Goal: Transaction & Acquisition: Download file/media

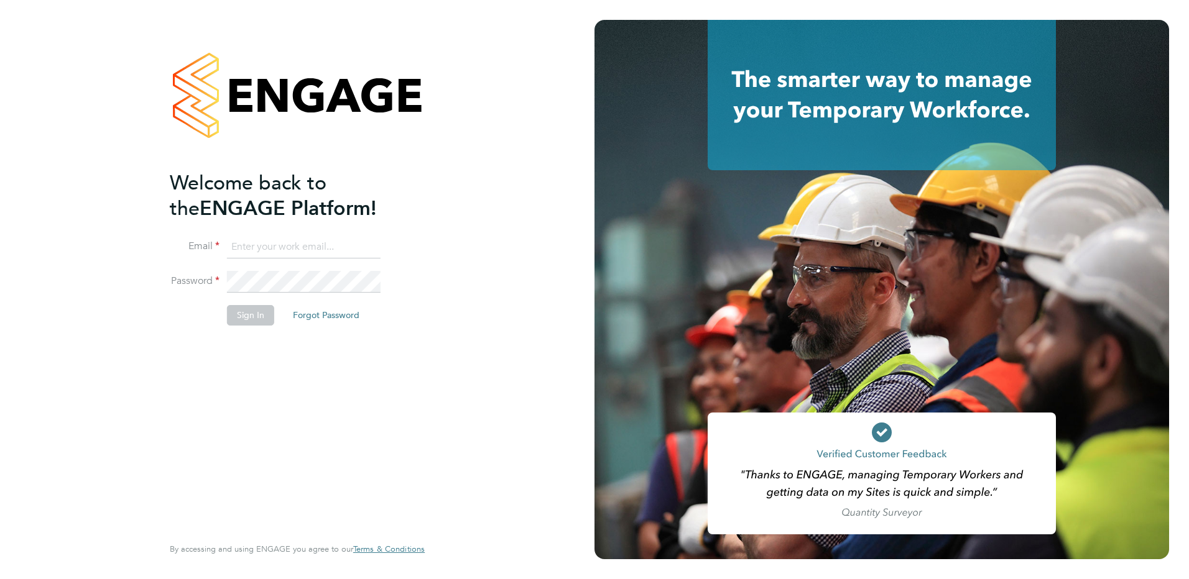
type input "[PERSON_NAME][EMAIL_ADDRESS][PERSON_NAME][DOMAIN_NAME]"
click at [238, 321] on button "Sign In" at bounding box center [250, 315] width 47 height 20
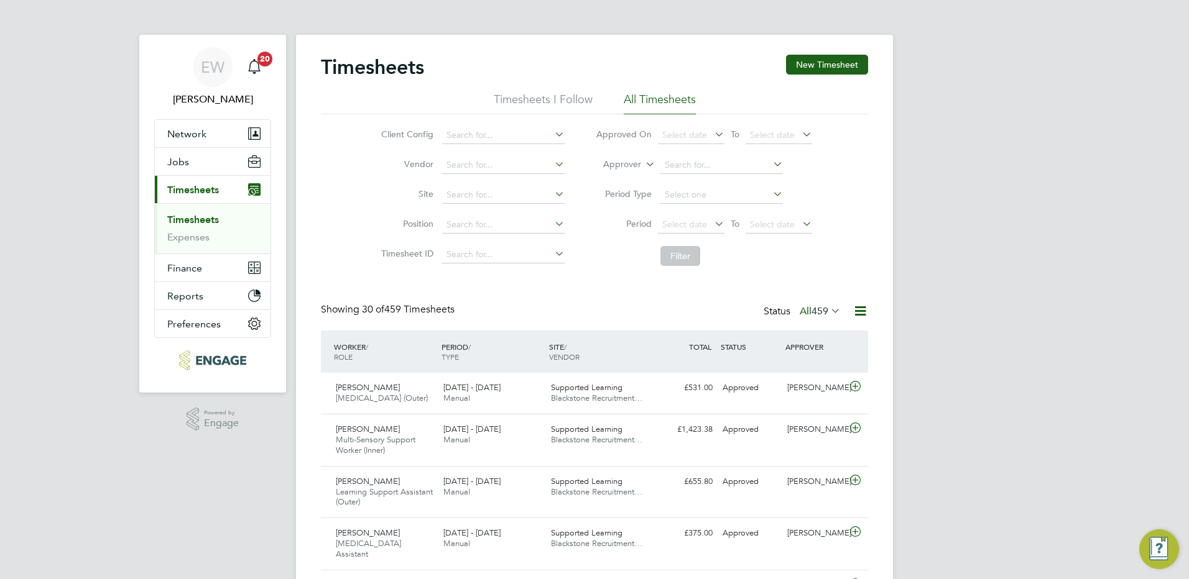
click at [205, 219] on link "Timesheets" at bounding box center [193, 220] width 52 height 12
click at [699, 223] on span "Select date" at bounding box center [684, 224] width 45 height 11
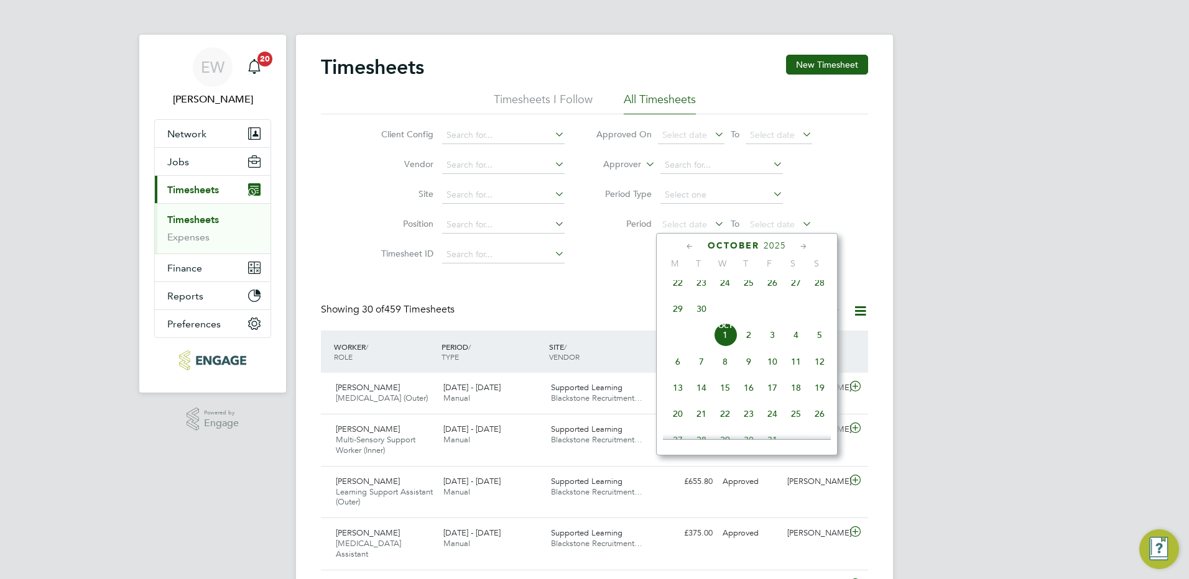
click at [675, 318] on span "29" at bounding box center [678, 309] width 24 height 24
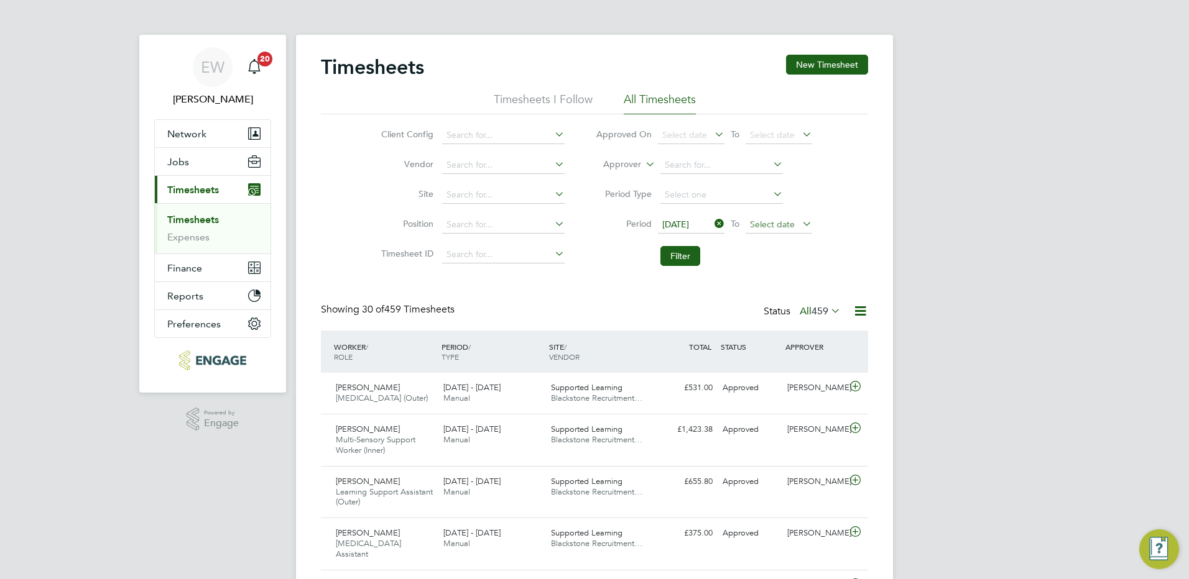
click at [767, 228] on span "Select date" at bounding box center [772, 224] width 45 height 11
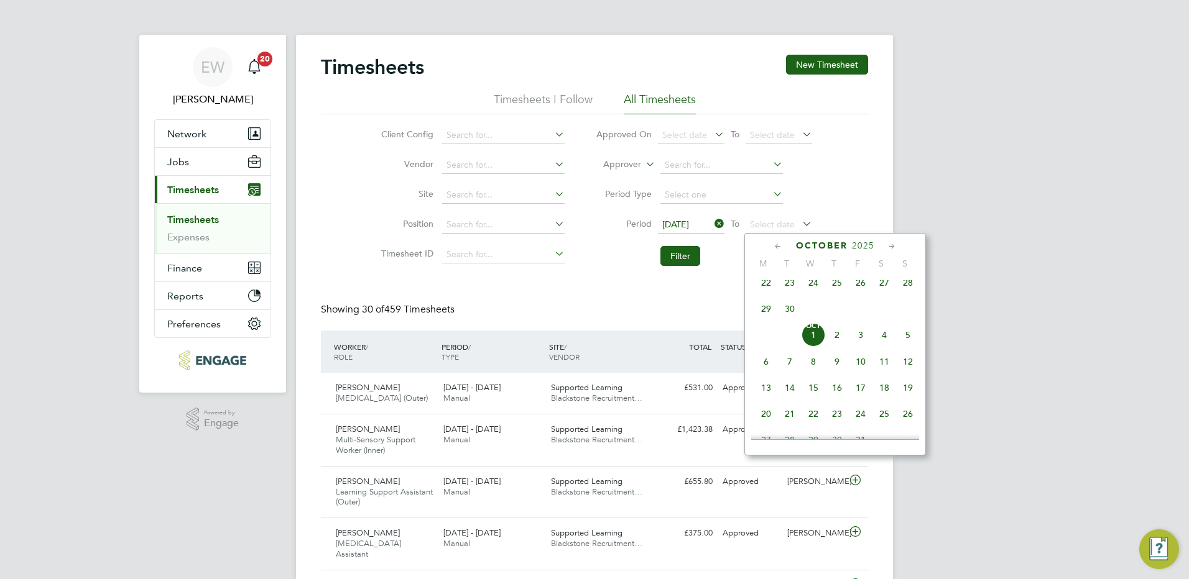
click at [908, 345] on span "5" at bounding box center [908, 335] width 24 height 24
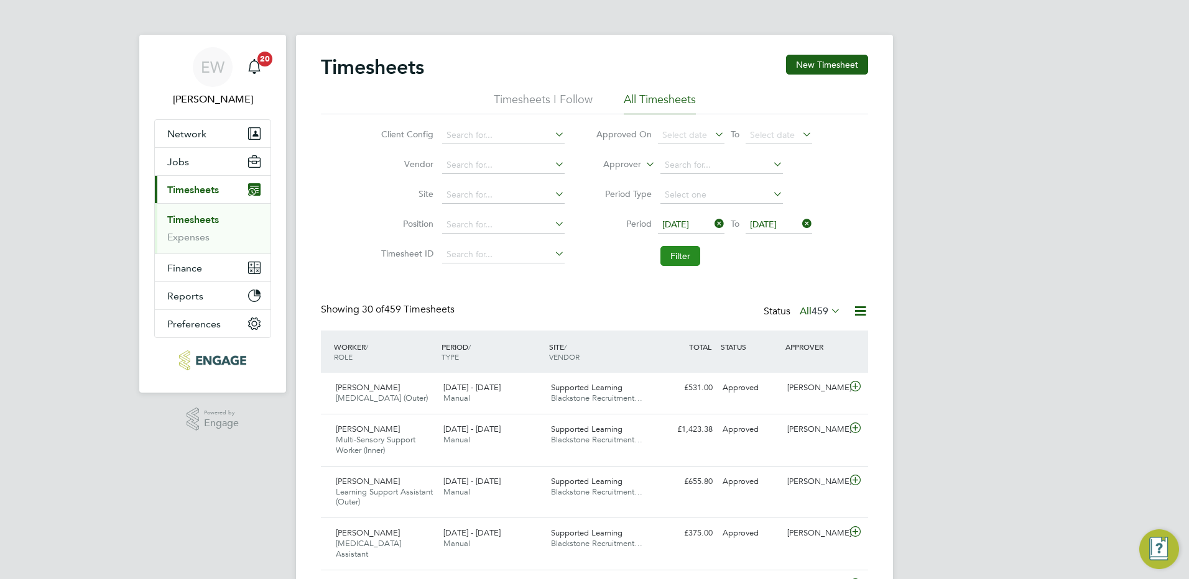
click at [686, 253] on button "Filter" at bounding box center [680, 256] width 40 height 20
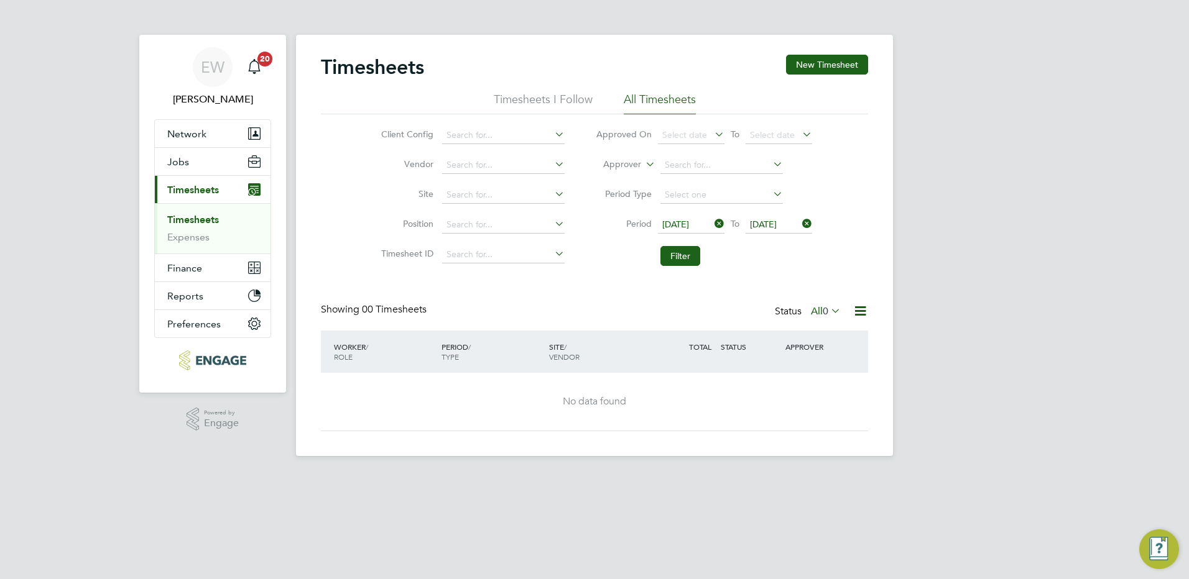
click at [828, 312] on span "0" at bounding box center [826, 311] width 6 height 12
click at [735, 271] on li "Filter" at bounding box center [703, 256] width 247 height 32
click at [712, 224] on icon at bounding box center [712, 223] width 0 height 17
click at [800, 221] on icon at bounding box center [800, 223] width 0 height 17
click at [211, 219] on link "Timesheets" at bounding box center [193, 220] width 52 height 12
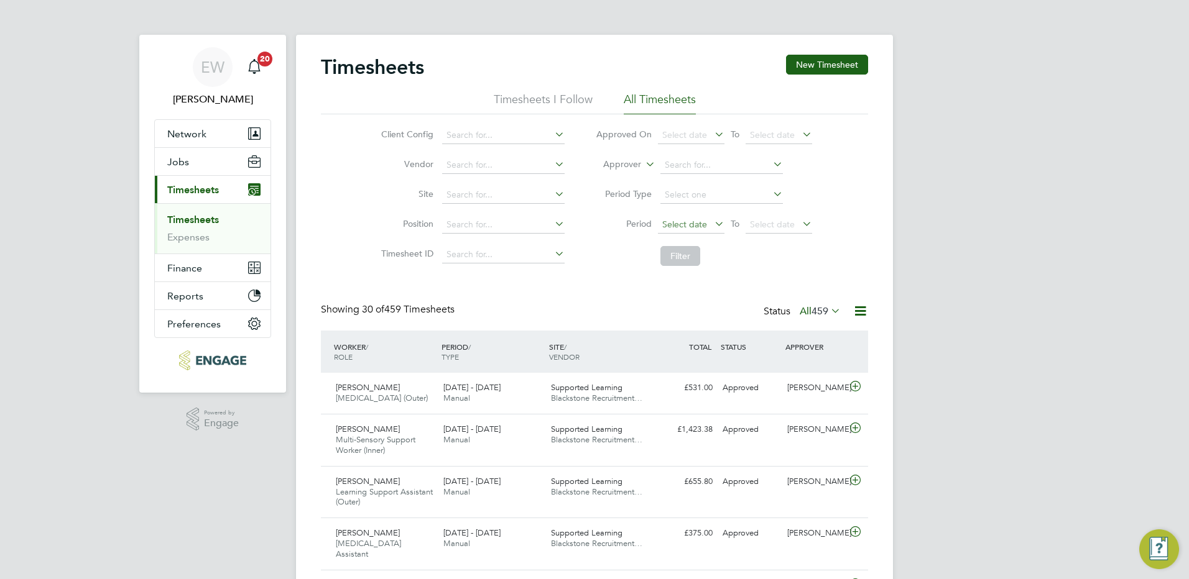
click at [703, 224] on span "Select date" at bounding box center [684, 224] width 45 height 11
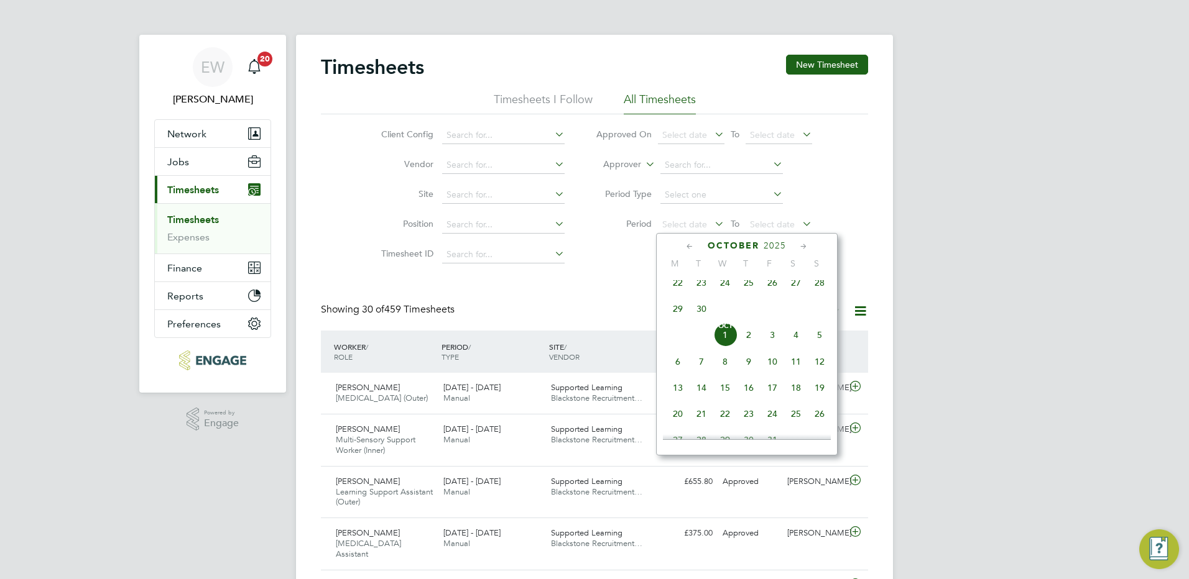
click at [676, 293] on span "22" at bounding box center [678, 283] width 24 height 24
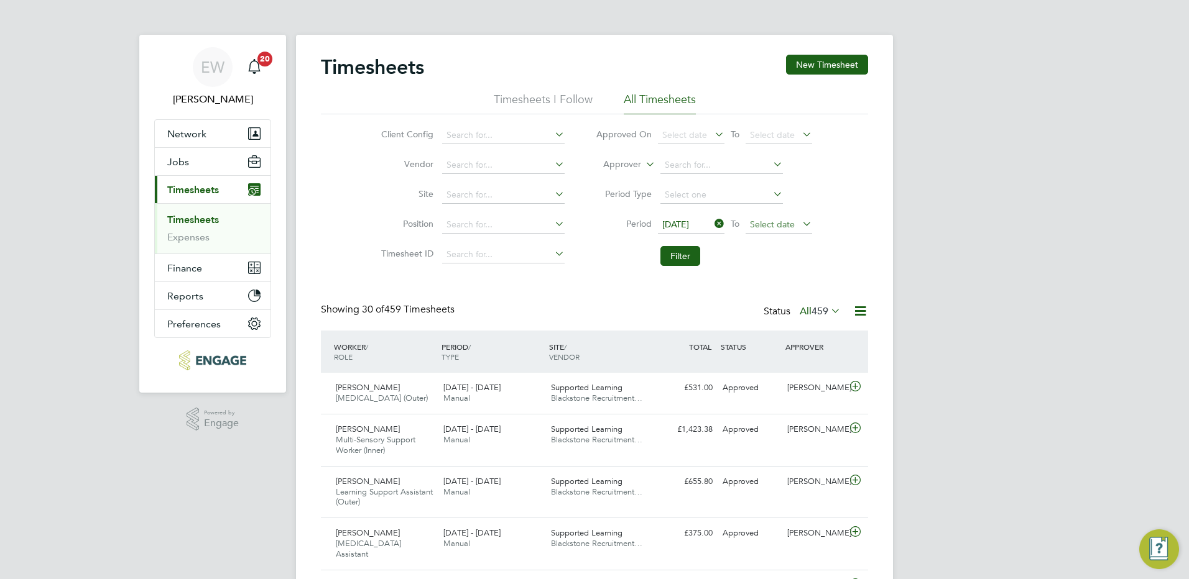
click at [792, 224] on span "Select date" at bounding box center [772, 224] width 45 height 11
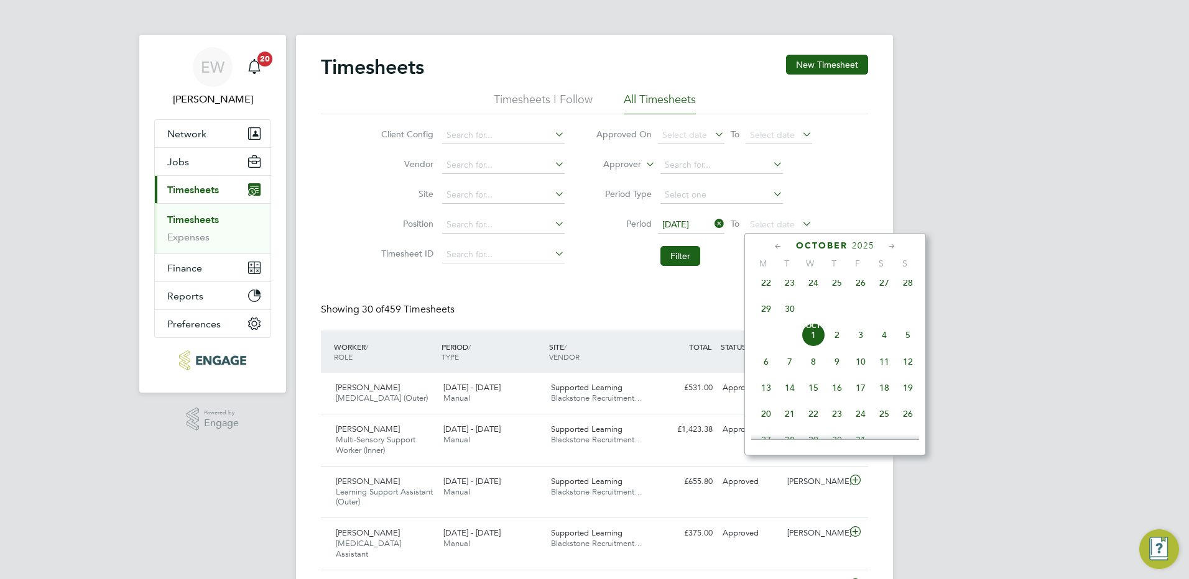
click at [905, 290] on span "28" at bounding box center [908, 283] width 24 height 24
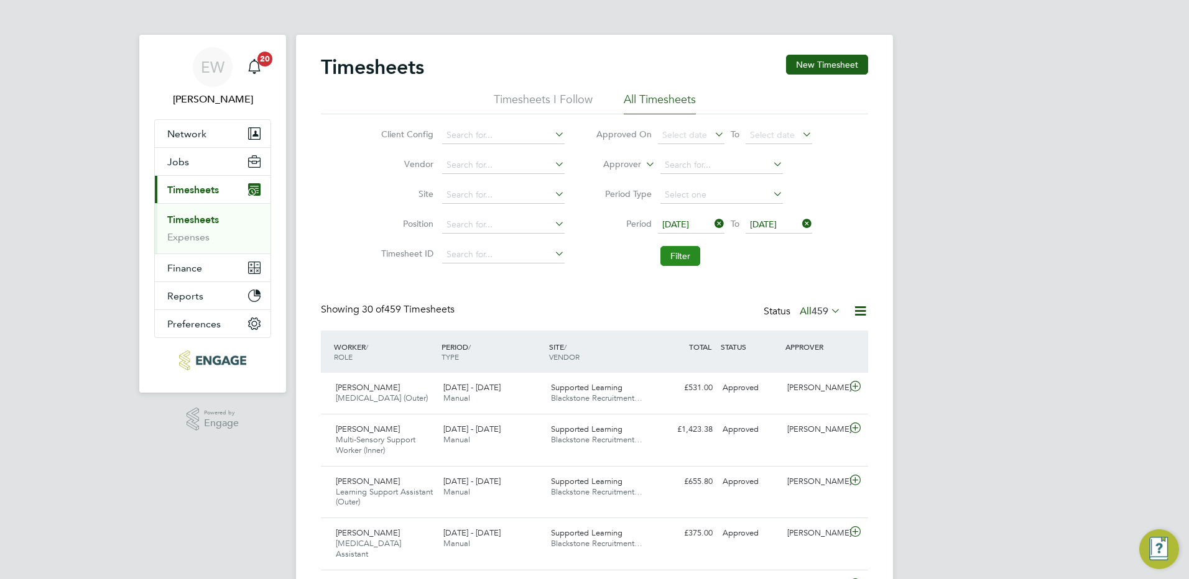
click at [686, 257] on button "Filter" at bounding box center [680, 256] width 40 height 20
click at [828, 312] on icon at bounding box center [828, 310] width 0 height 17
click at [817, 328] on li "All" at bounding box center [823, 333] width 57 height 17
click at [712, 221] on icon at bounding box center [712, 223] width 0 height 17
click at [800, 225] on icon at bounding box center [800, 223] width 0 height 17
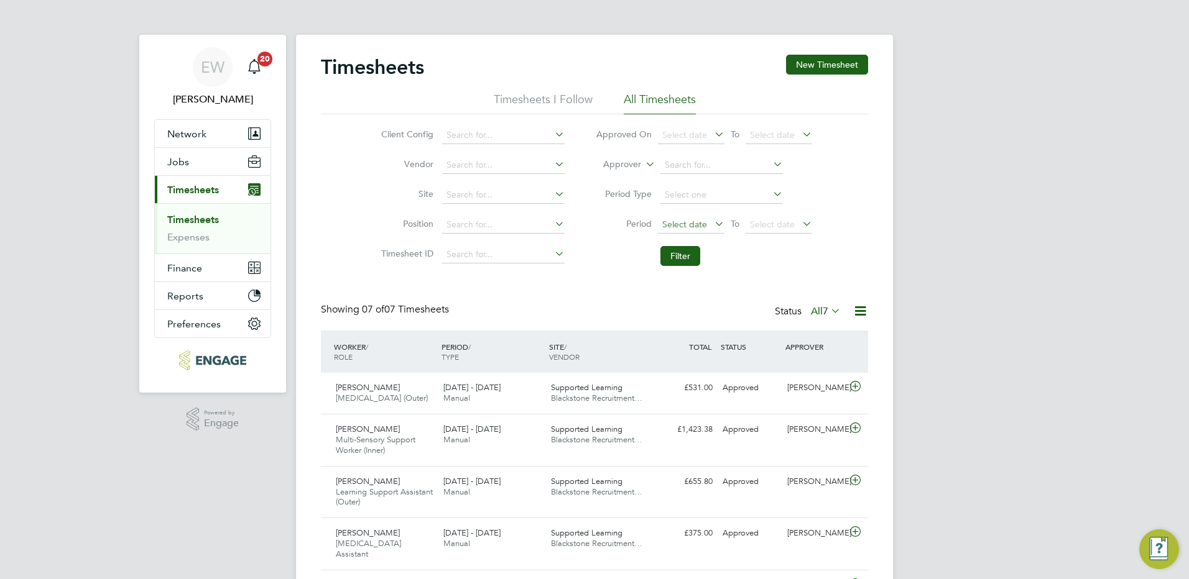
click at [682, 226] on span "Select date" at bounding box center [684, 224] width 45 height 11
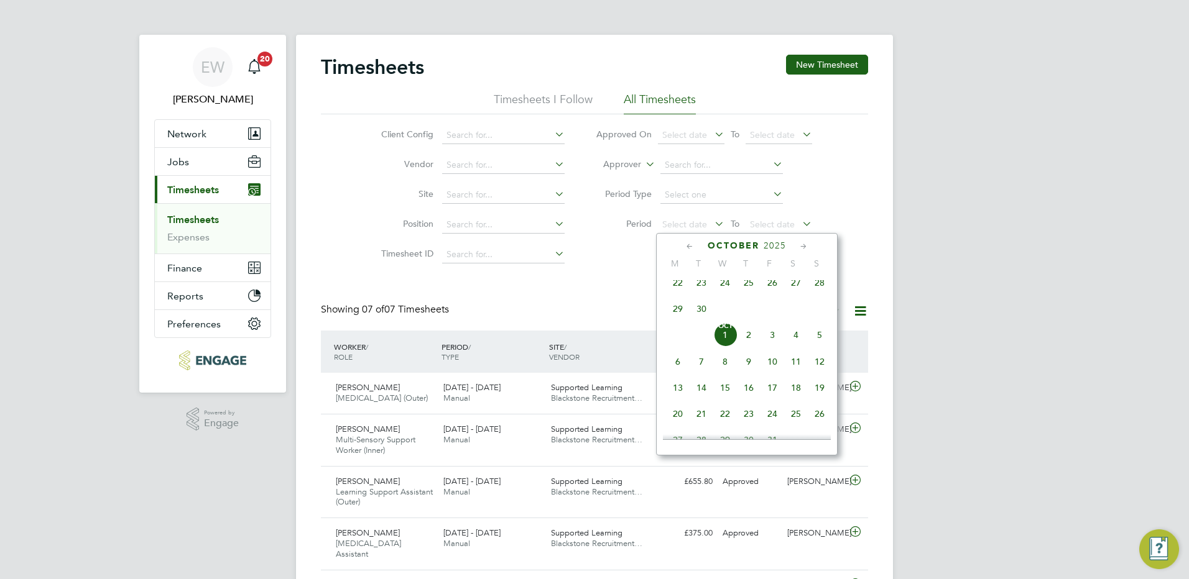
click at [670, 290] on span "22" at bounding box center [678, 283] width 24 height 24
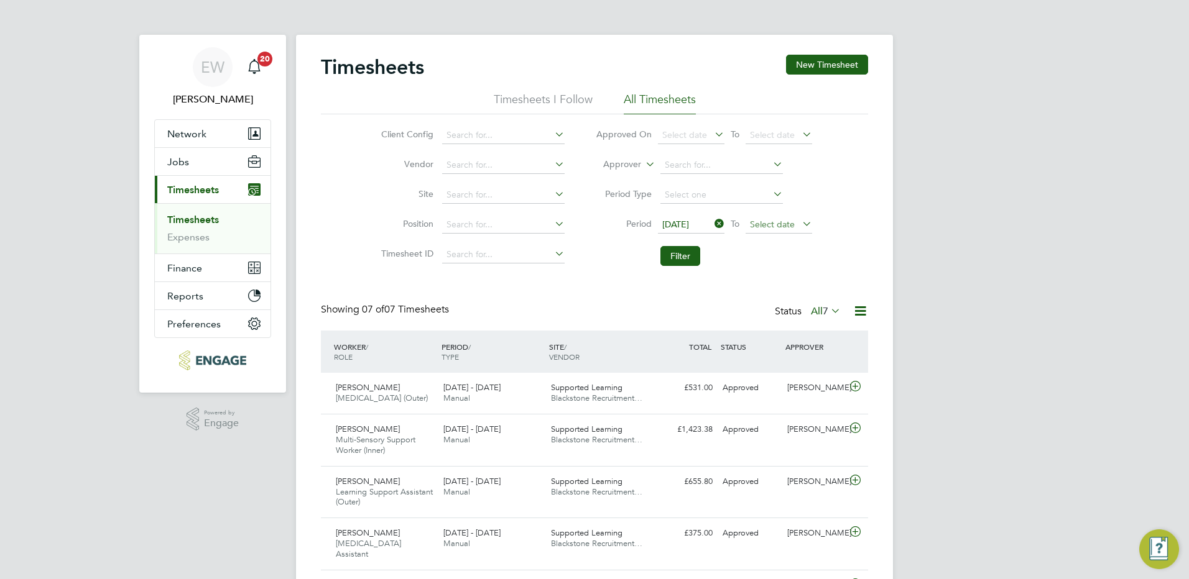
click at [773, 226] on span "Select date" at bounding box center [772, 224] width 45 height 11
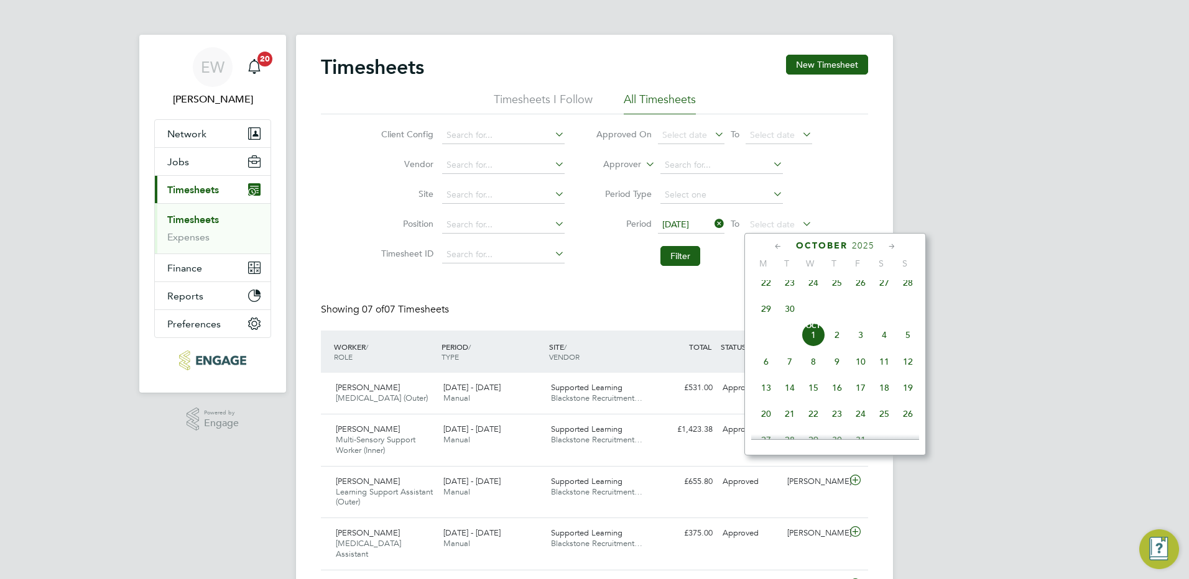
click at [911, 290] on span "28" at bounding box center [908, 283] width 24 height 24
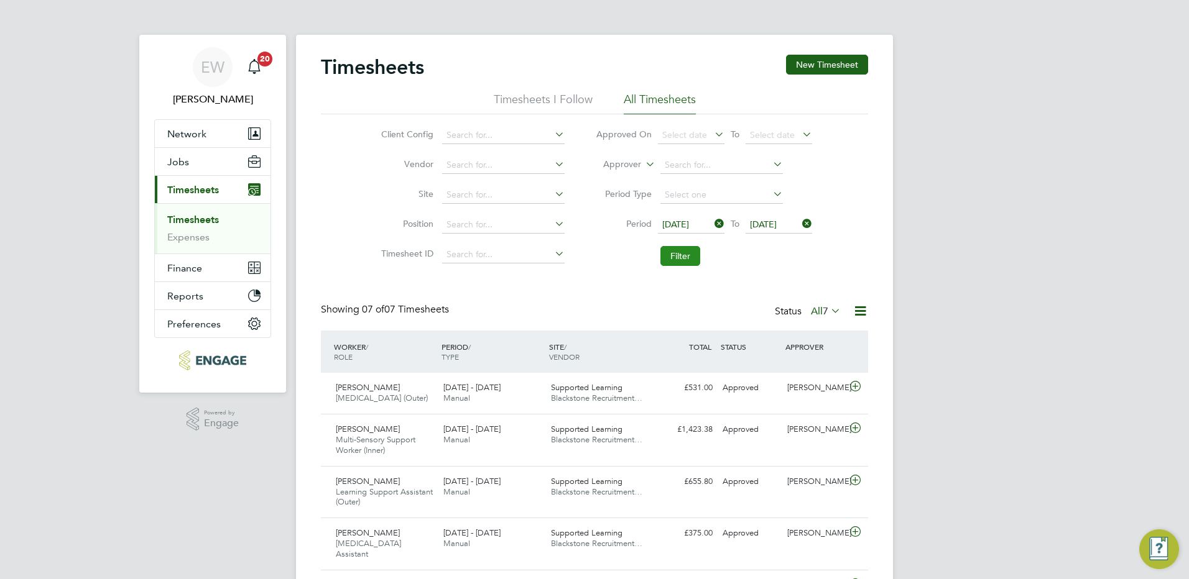
click at [695, 256] on button "Filter" at bounding box center [680, 256] width 40 height 20
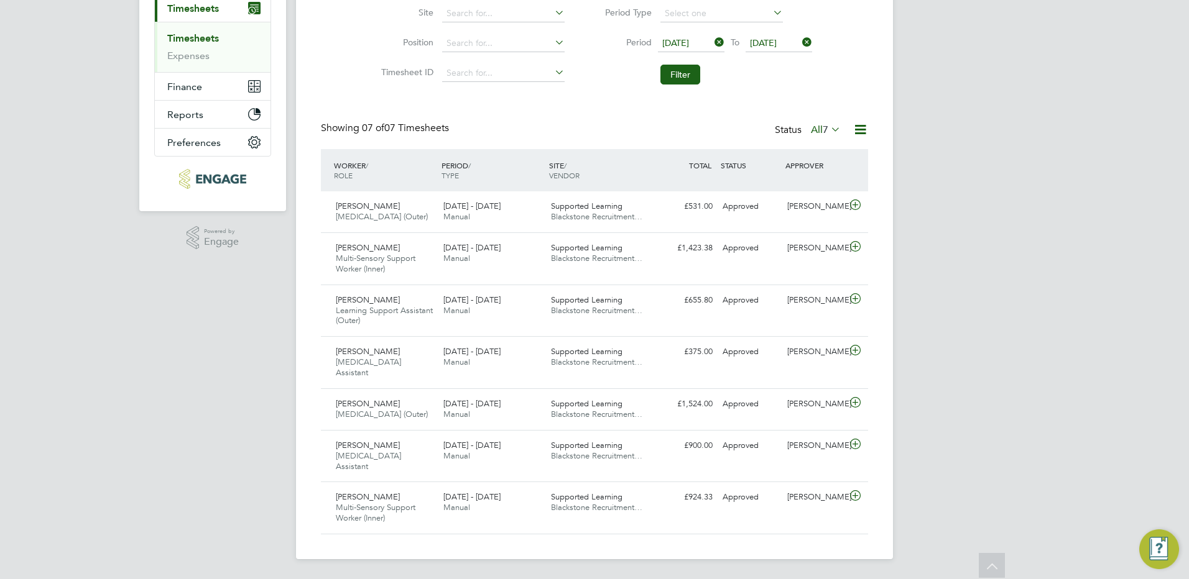
click at [828, 121] on icon at bounding box center [828, 129] width 0 height 17
click at [826, 198] on li "Approved" at bounding box center [823, 204] width 57 height 17
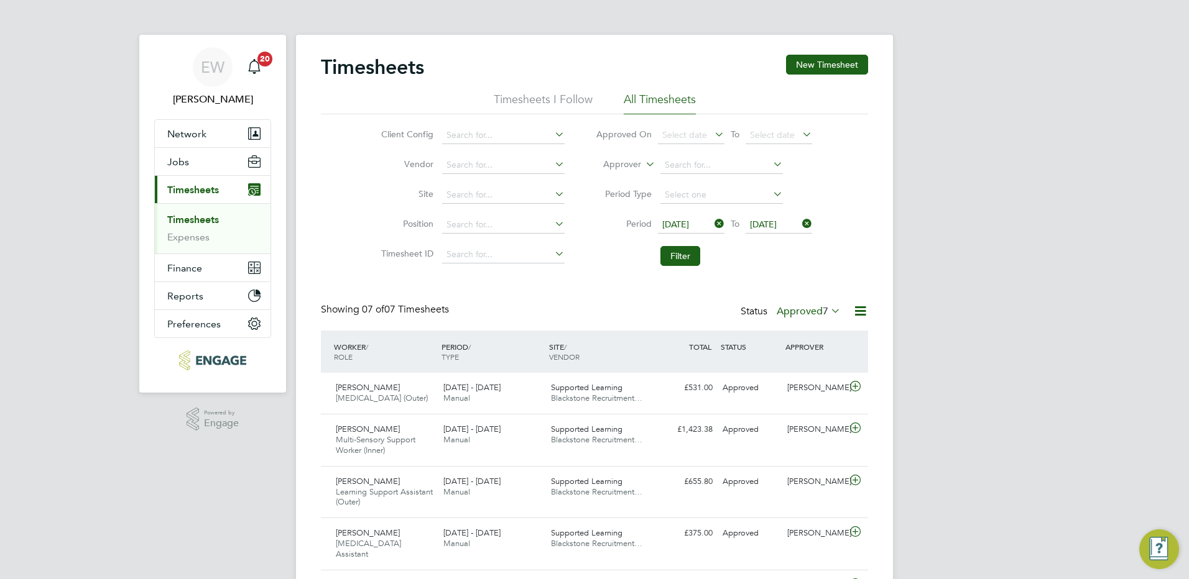
click at [814, 310] on label "Approved 7" at bounding box center [809, 311] width 64 height 12
click at [795, 330] on li "All" at bounding box center [806, 333] width 57 height 17
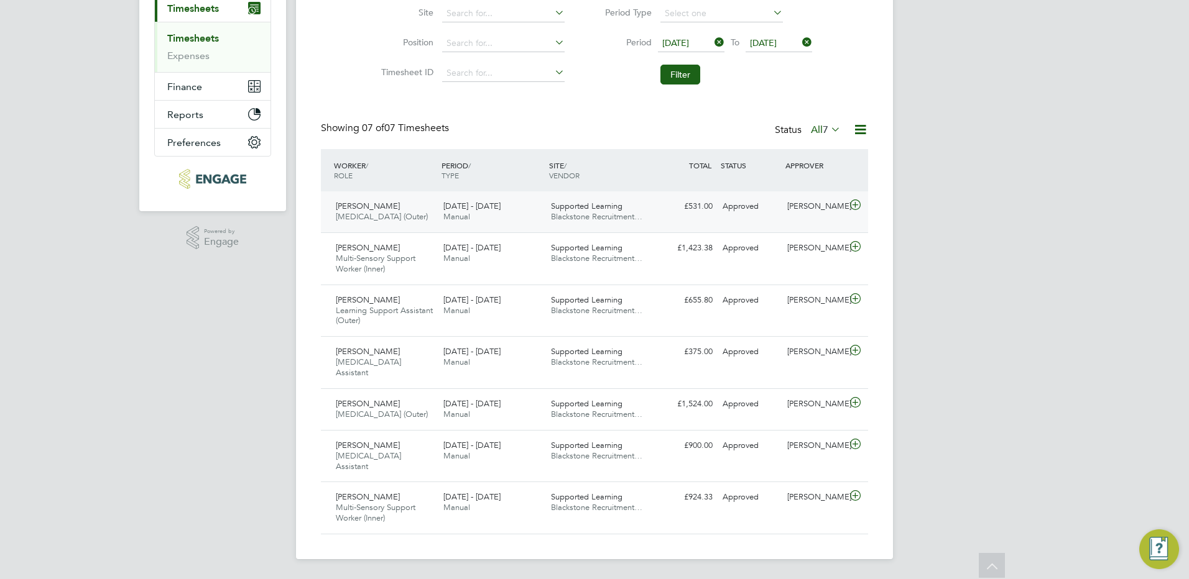
click at [855, 200] on icon at bounding box center [855, 205] width 16 height 10
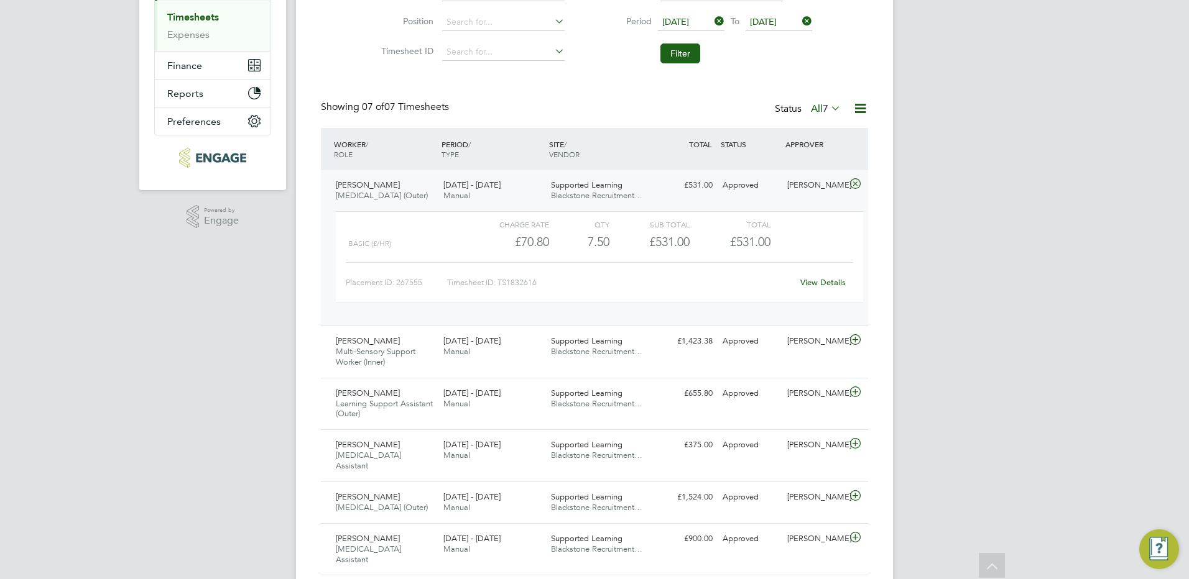
click at [829, 288] on link "View Details" at bounding box center [822, 282] width 45 height 11
click at [856, 179] on icon at bounding box center [855, 184] width 16 height 10
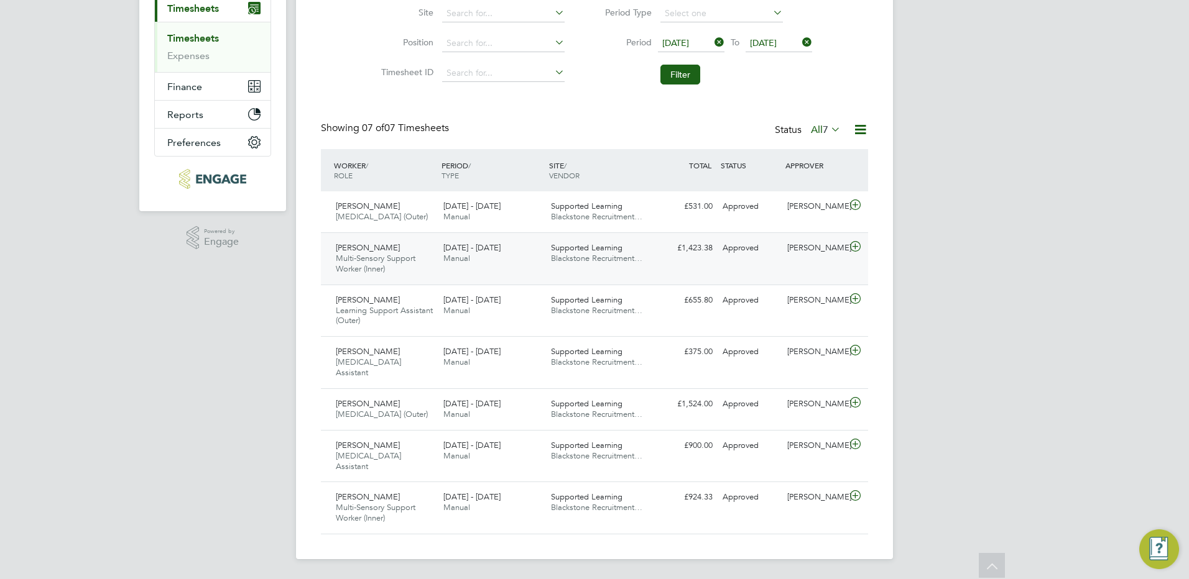
click at [854, 242] on icon at bounding box center [855, 247] width 16 height 10
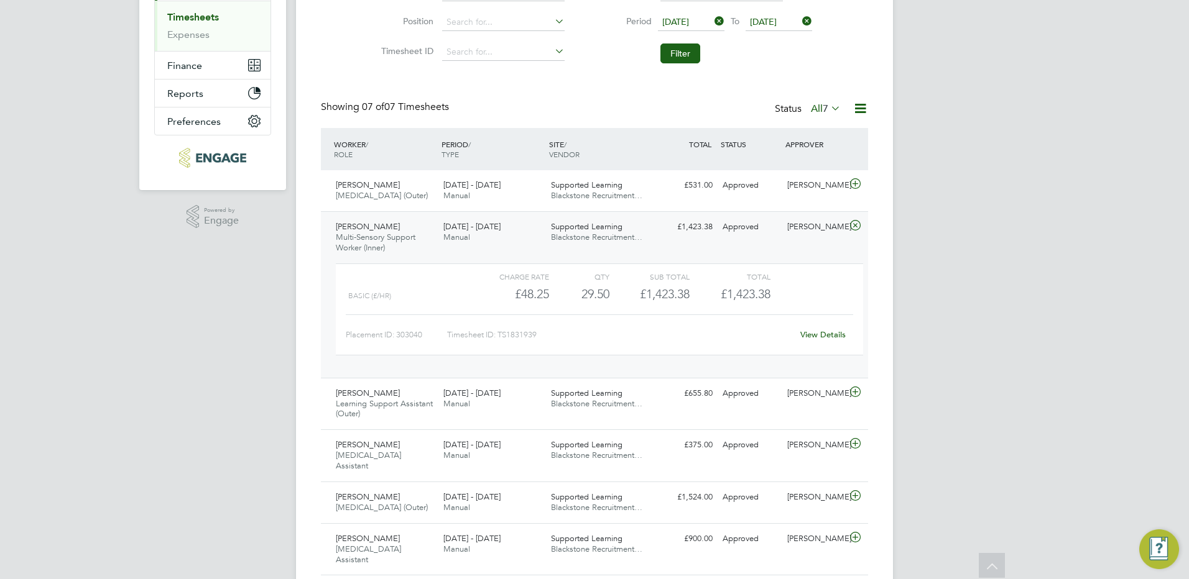
click at [831, 340] on link "View Details" at bounding box center [822, 335] width 45 height 11
click at [854, 231] on icon at bounding box center [855, 226] width 16 height 10
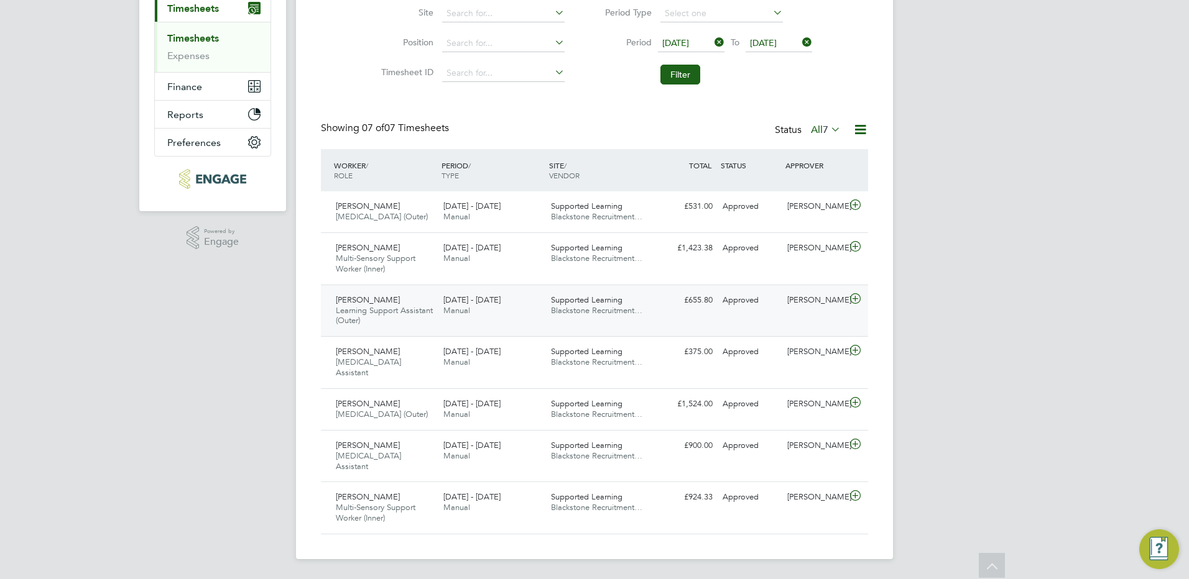
click at [852, 294] on icon at bounding box center [855, 299] width 16 height 10
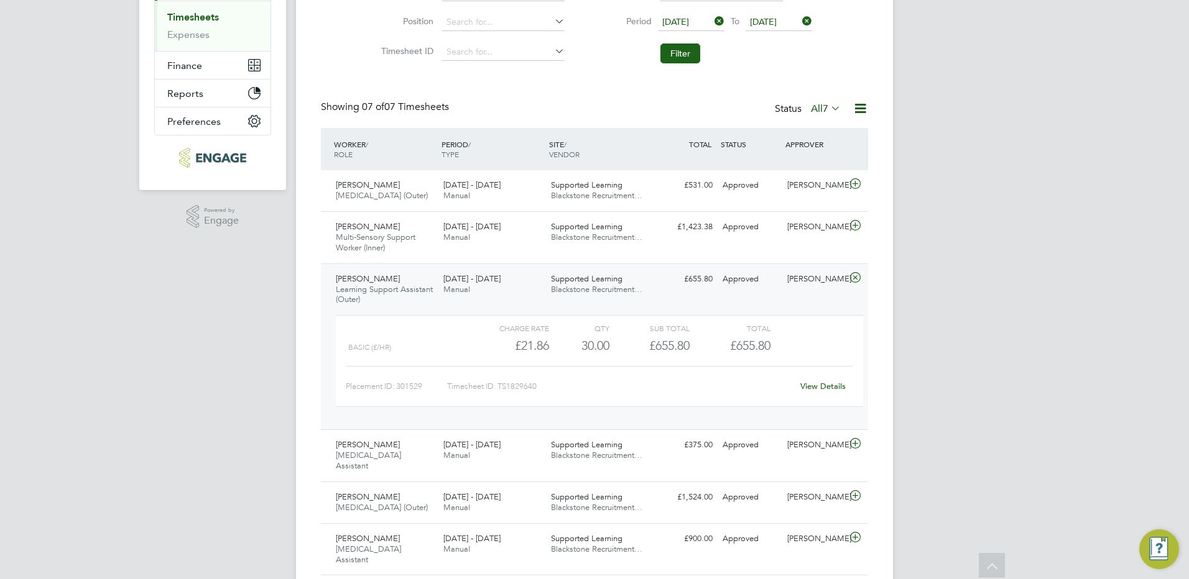
click at [833, 392] on link "View Details" at bounding box center [822, 386] width 45 height 11
click at [857, 283] on icon at bounding box center [855, 278] width 16 height 10
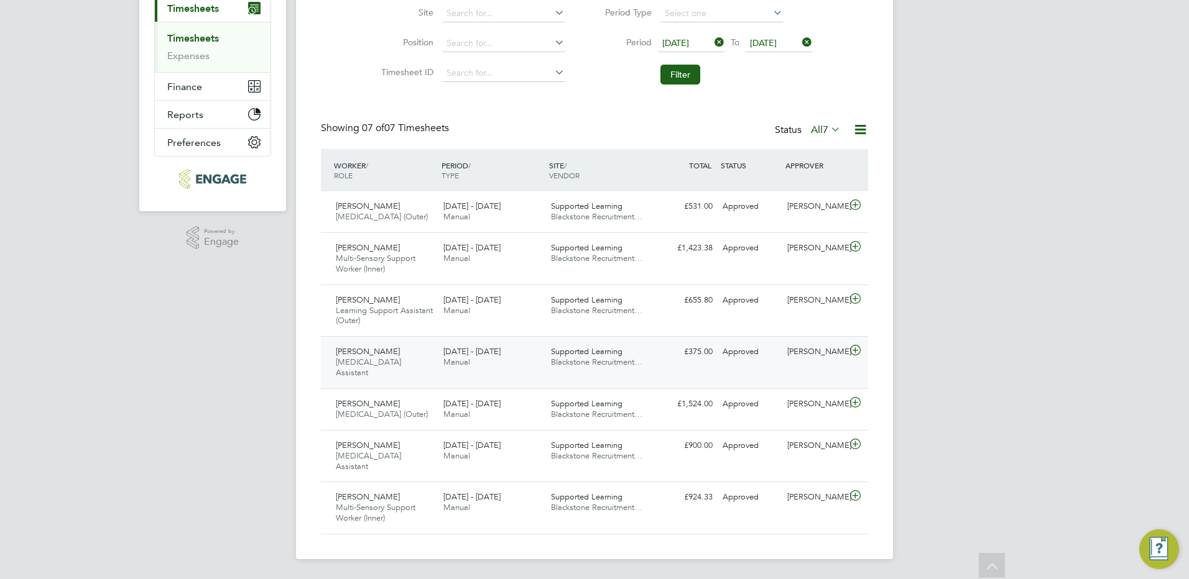
click at [852, 346] on icon at bounding box center [855, 351] width 16 height 10
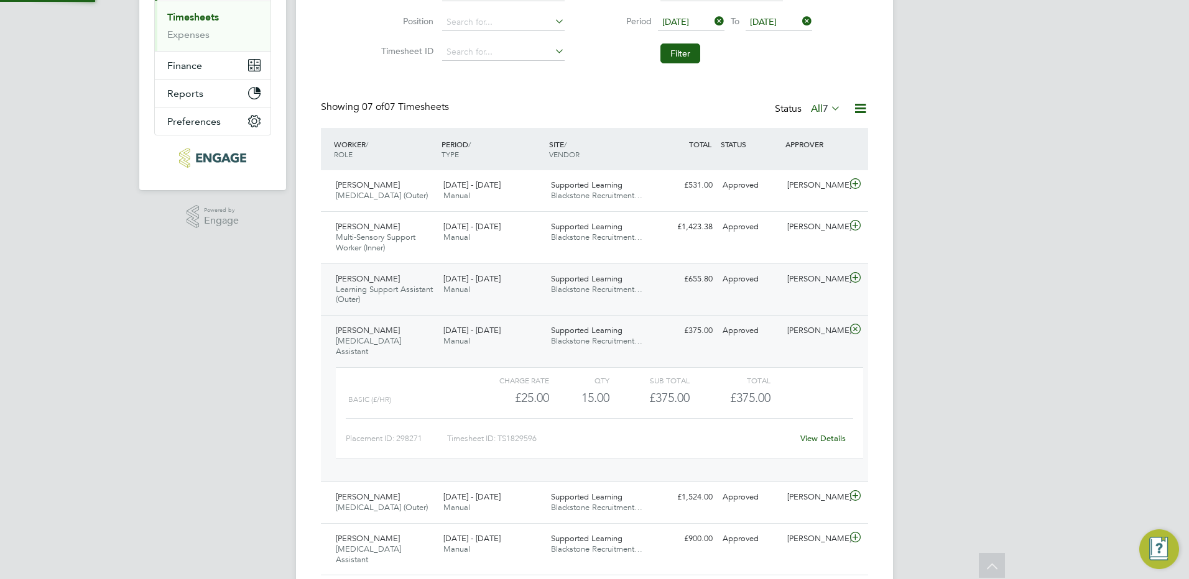
scroll to position [317, 0]
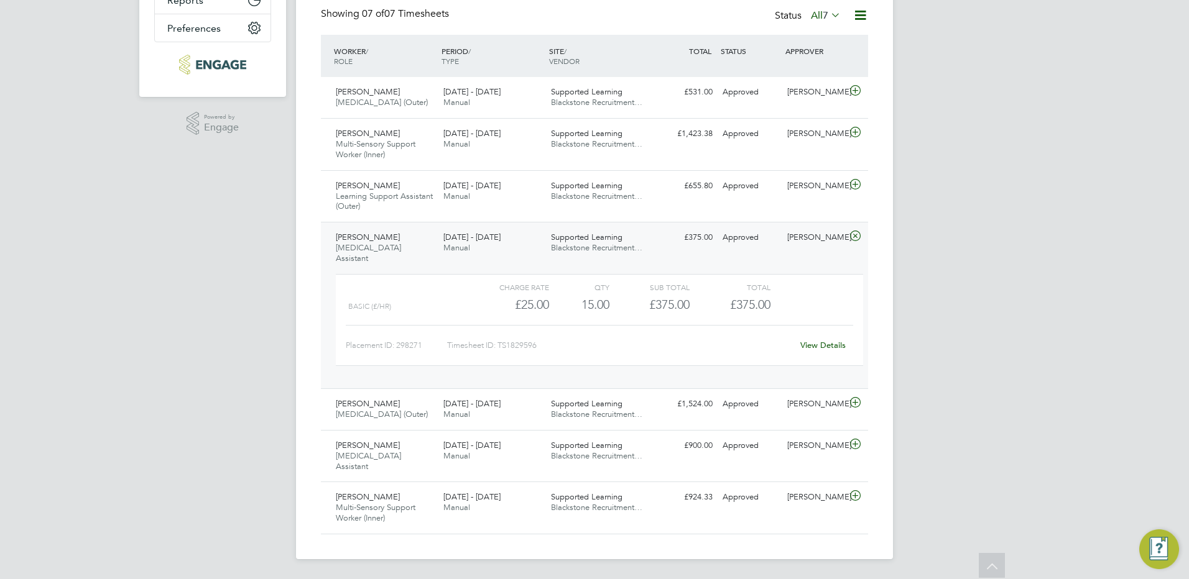
click at [833, 340] on link "View Details" at bounding box center [822, 345] width 45 height 11
click at [853, 231] on icon at bounding box center [855, 236] width 16 height 10
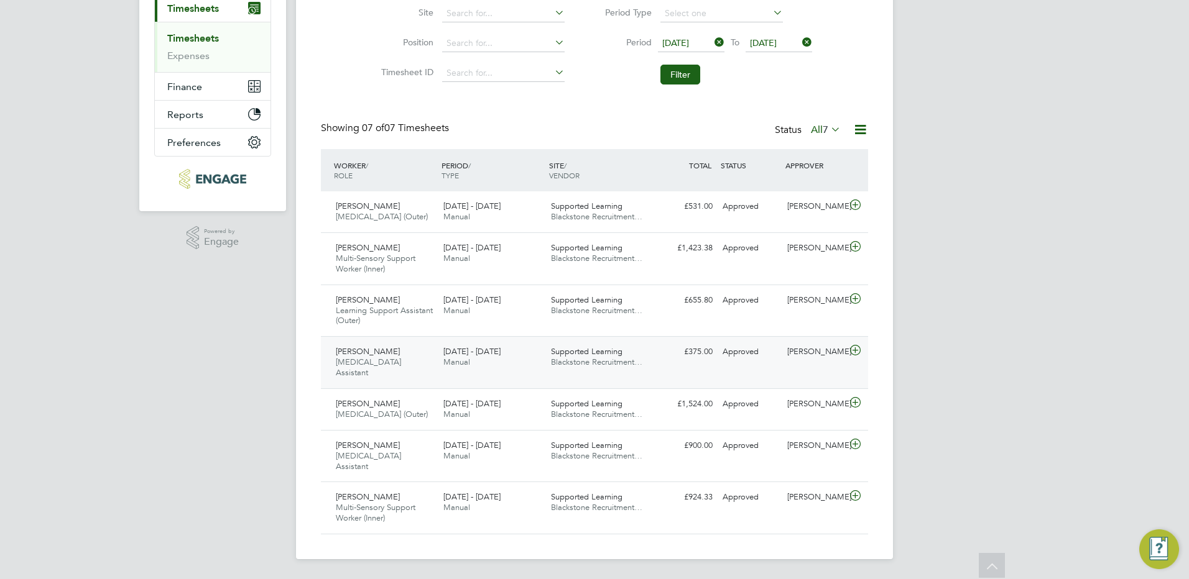
scroll to position [203, 0]
click at [856, 398] on icon at bounding box center [855, 403] width 16 height 10
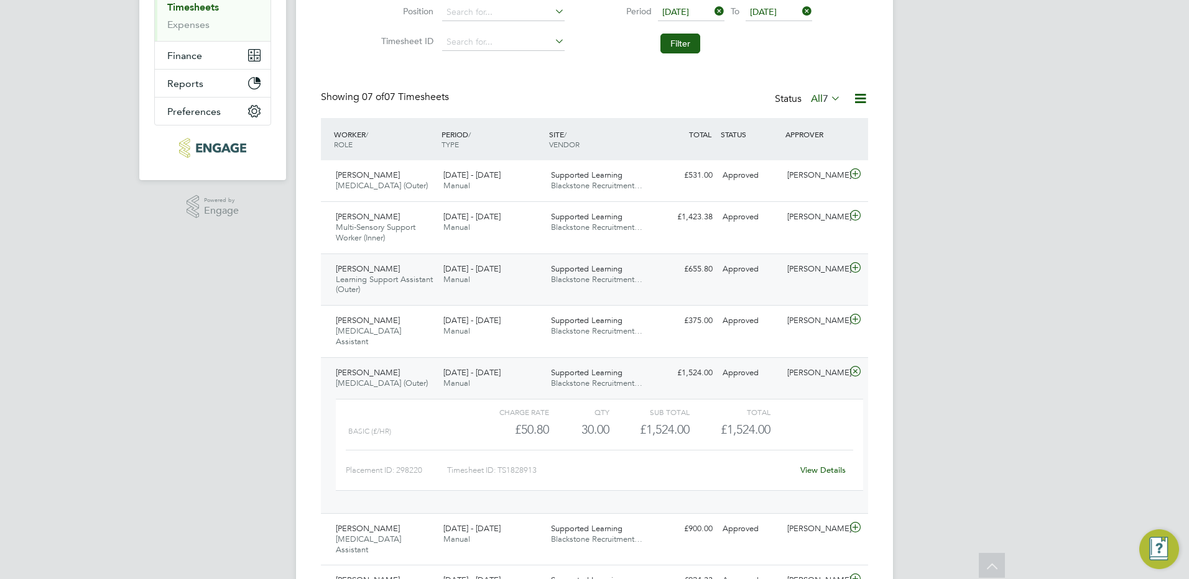
scroll to position [317, 0]
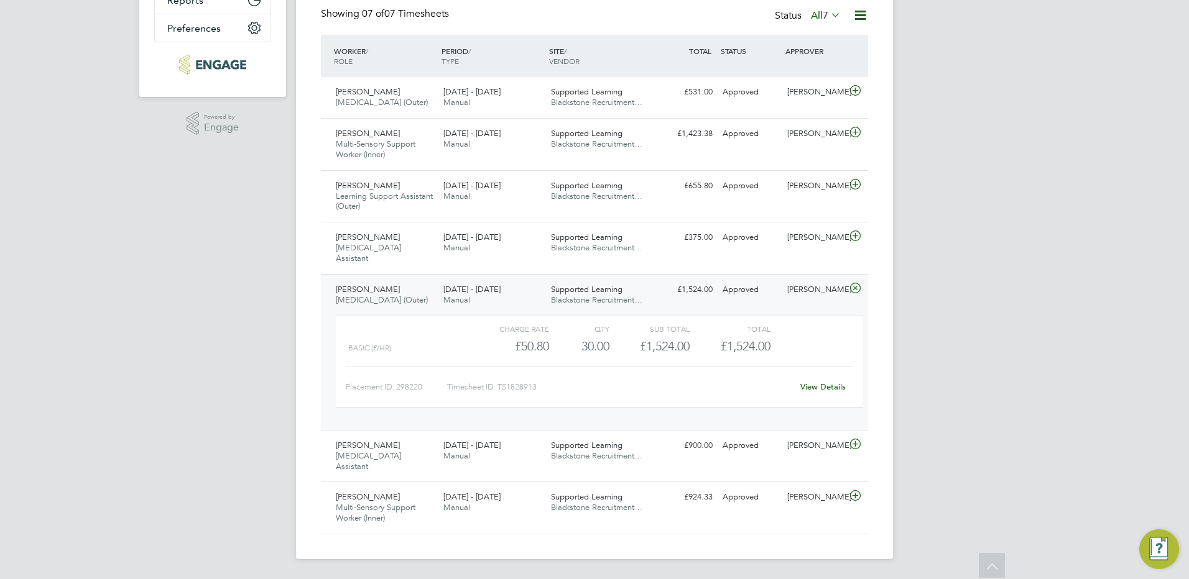
click at [823, 389] on link "View Details" at bounding box center [822, 387] width 45 height 11
click at [854, 284] on icon at bounding box center [855, 289] width 16 height 10
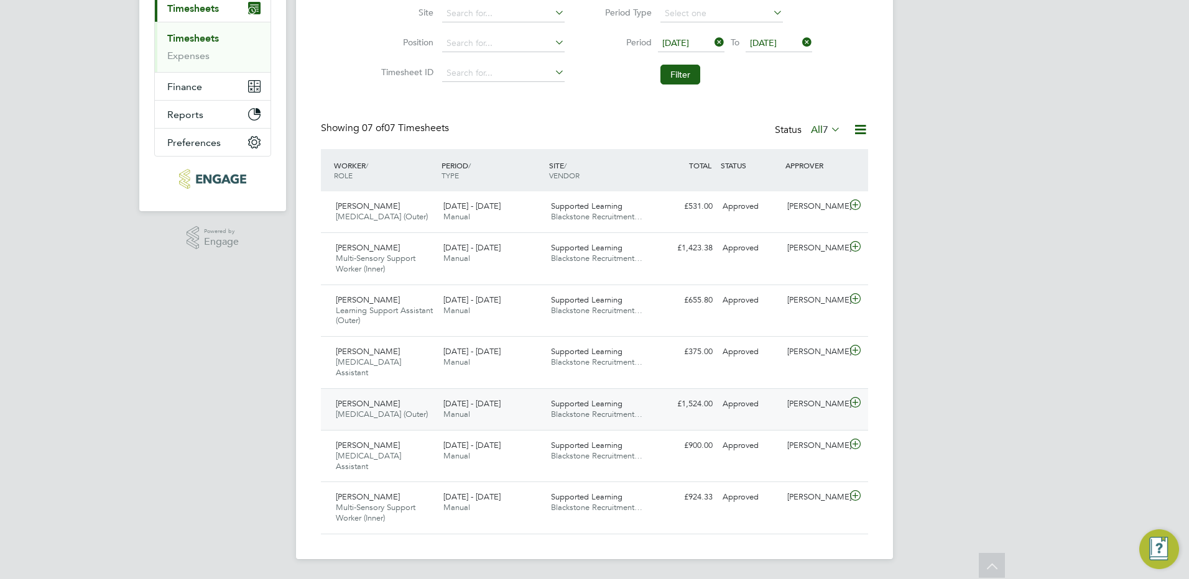
scroll to position [203, 0]
click at [858, 445] on icon at bounding box center [855, 445] width 16 height 10
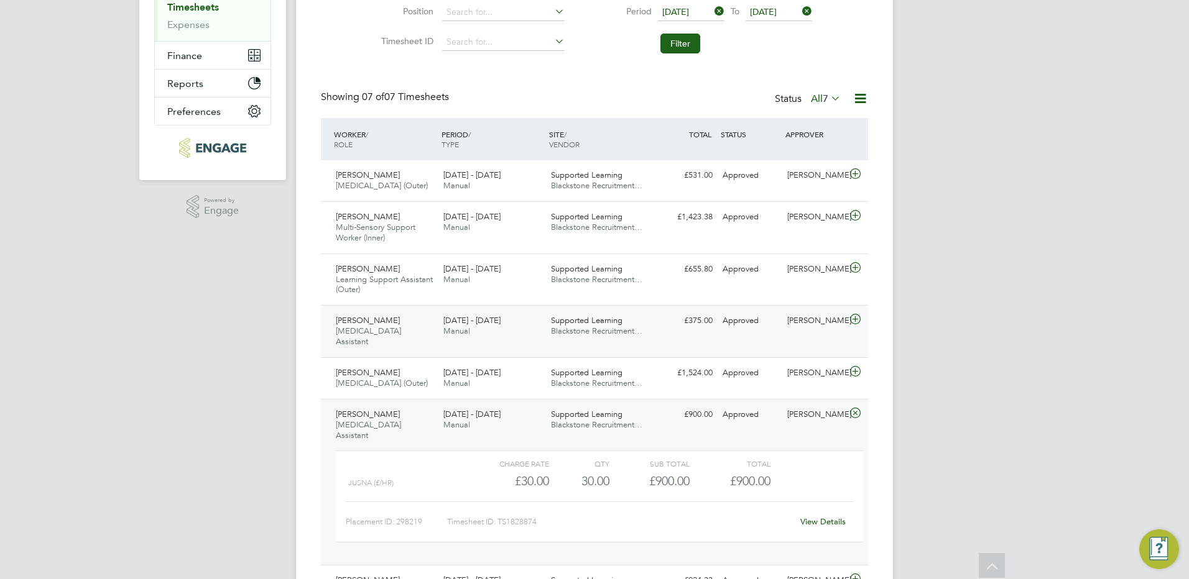
scroll to position [317, 0]
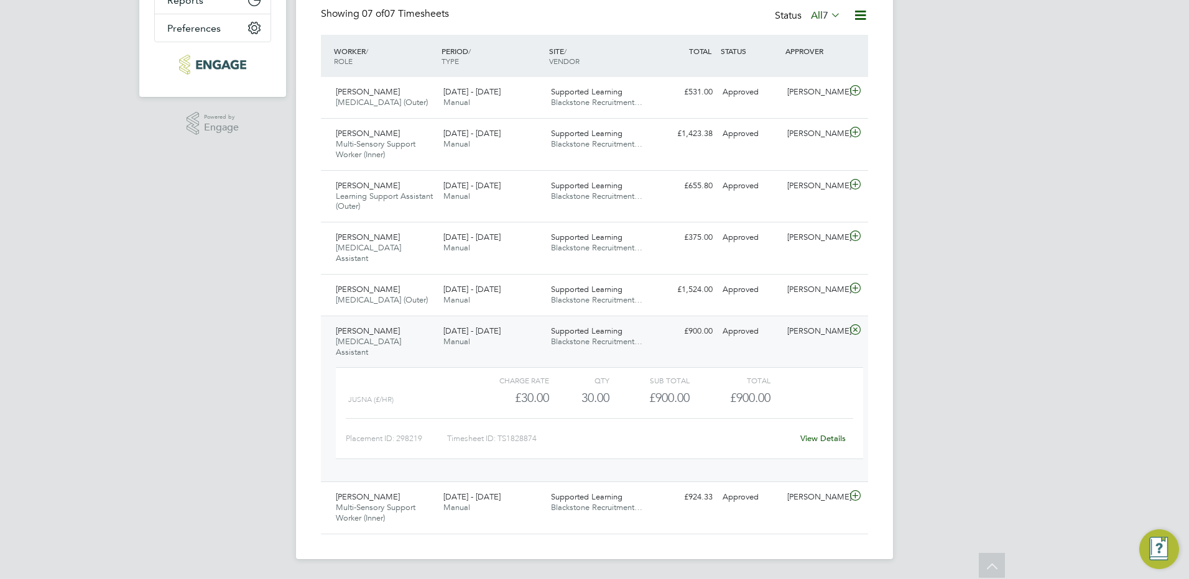
click at [829, 441] on link "View Details" at bounding box center [822, 438] width 45 height 11
click at [855, 329] on icon at bounding box center [855, 330] width 16 height 10
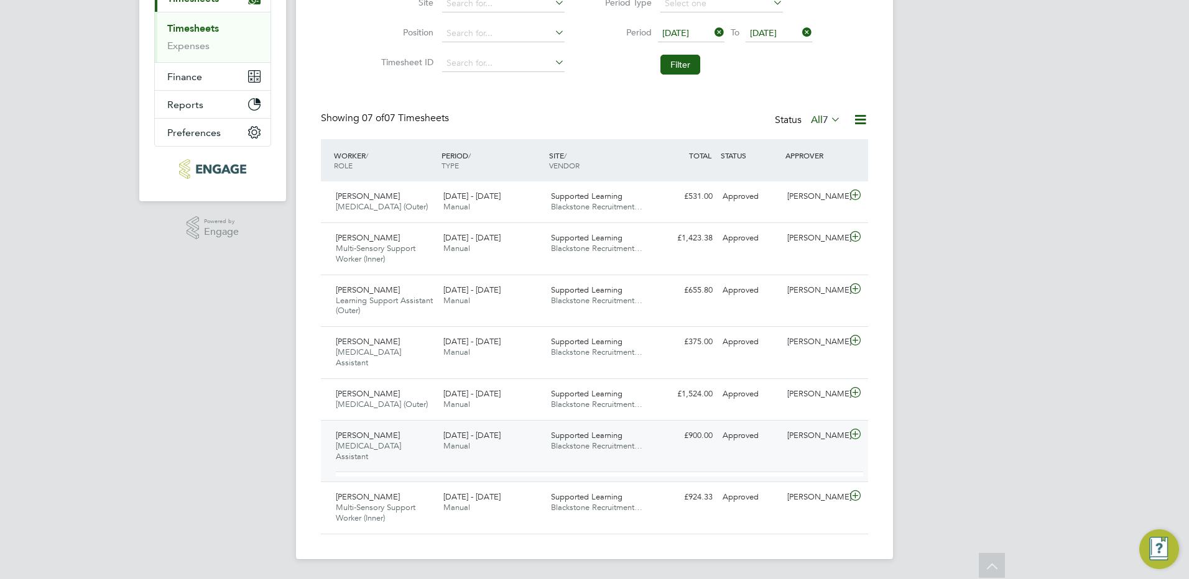
scroll to position [203, 0]
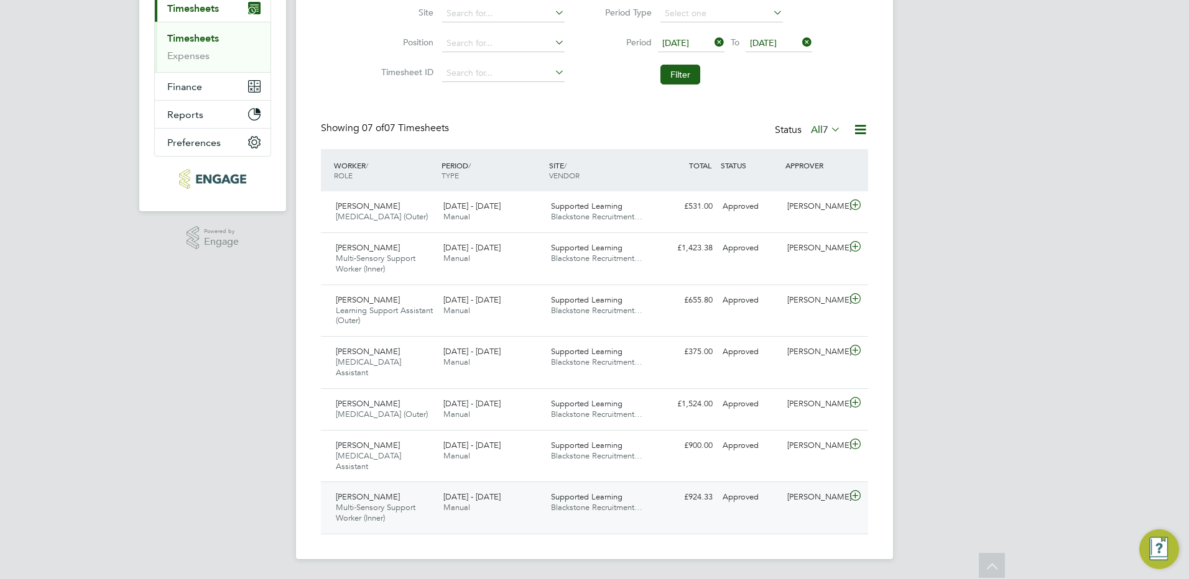
click at [857, 496] on icon at bounding box center [855, 496] width 16 height 10
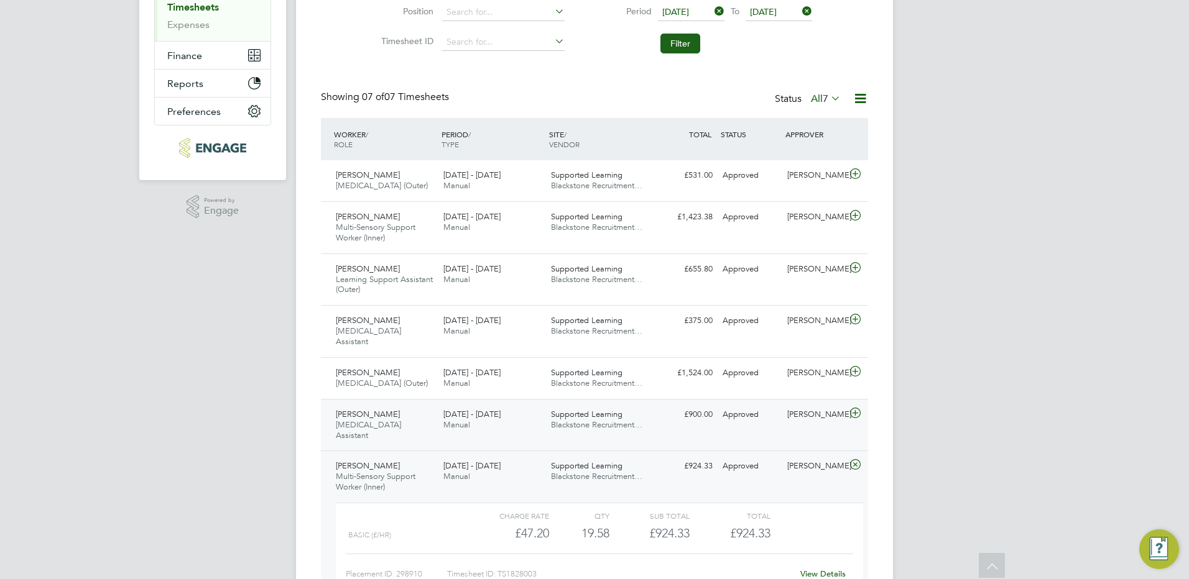
scroll to position [317, 0]
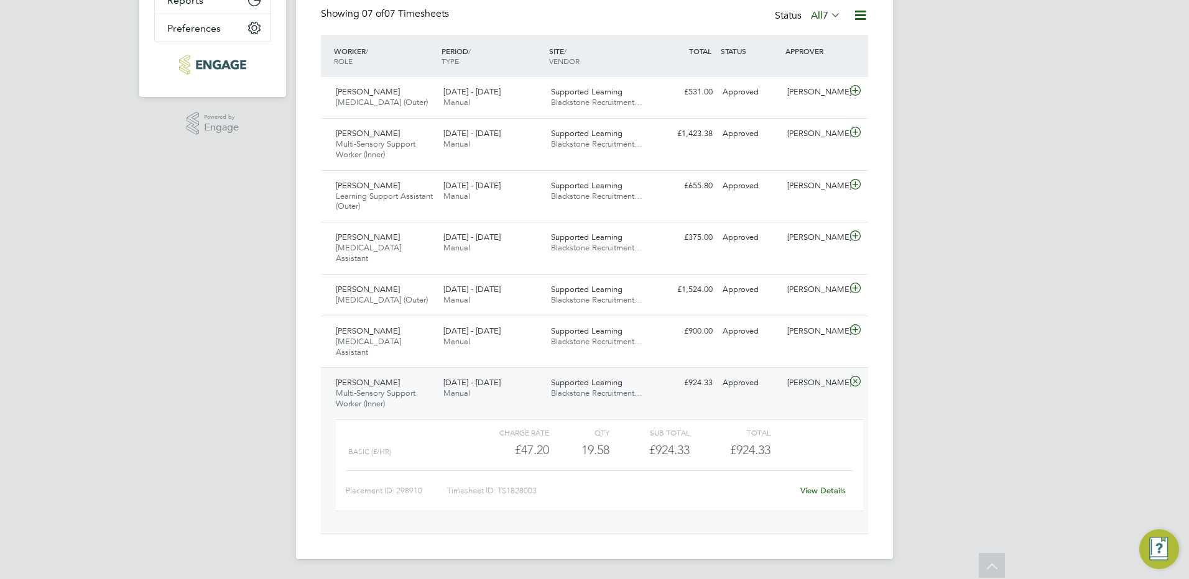
click at [822, 489] on link "View Details" at bounding box center [822, 491] width 45 height 11
click at [855, 380] on icon at bounding box center [855, 382] width 16 height 10
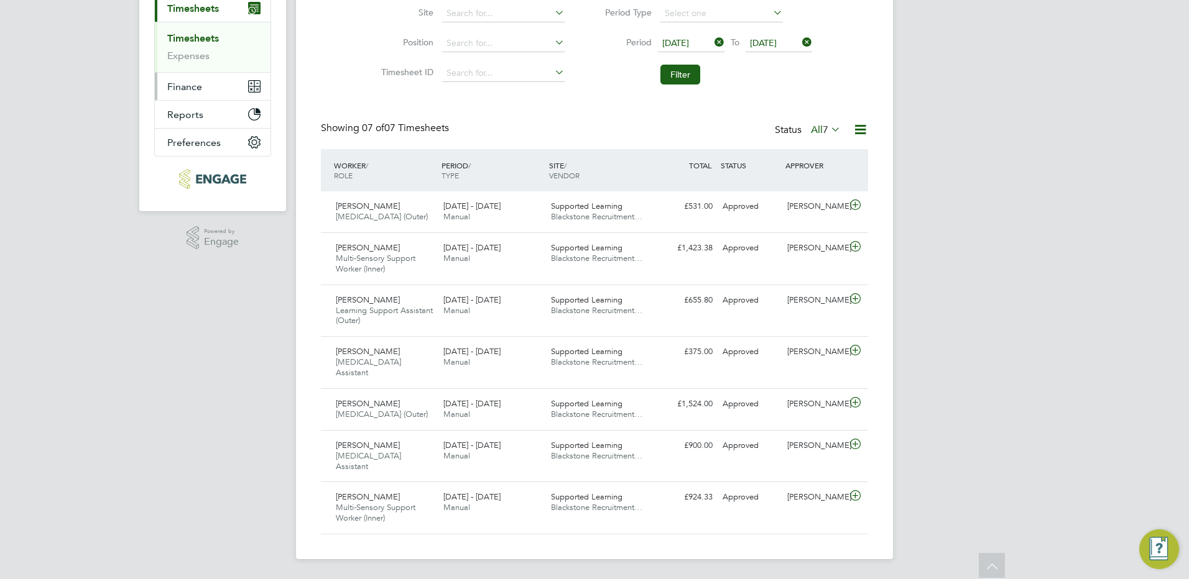
scroll to position [16, 0]
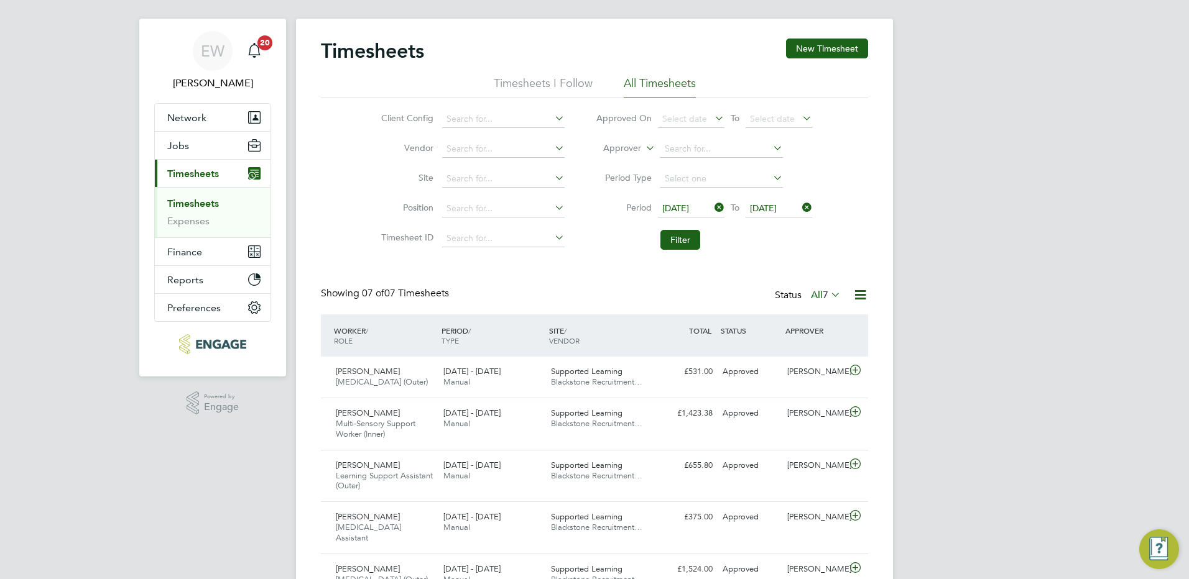
click at [210, 178] on span "Timesheets" at bounding box center [193, 174] width 52 height 12
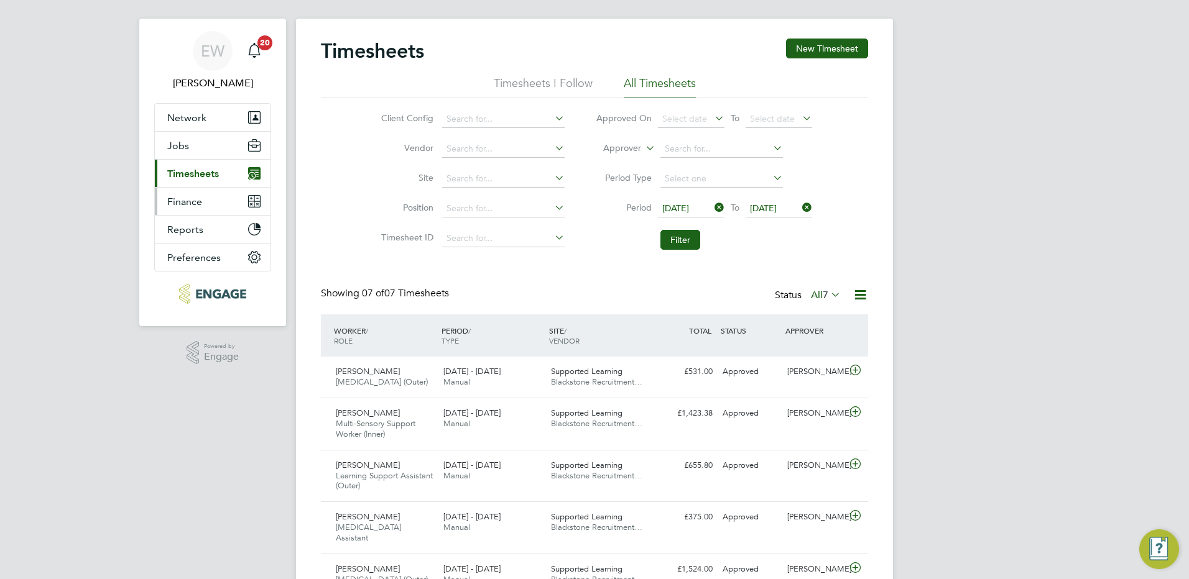
click at [183, 193] on button "Finance" at bounding box center [213, 201] width 116 height 27
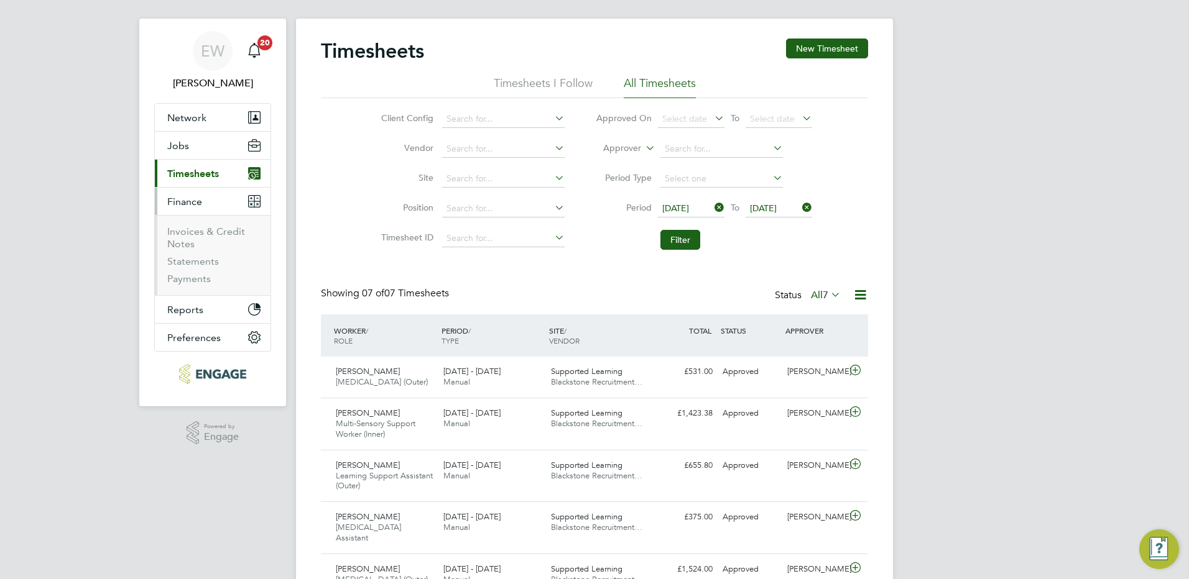
click at [201, 238] on li "Invoices & Credit Notes" at bounding box center [213, 241] width 93 height 30
click at [202, 233] on link "Invoices & Credit Notes" at bounding box center [206, 238] width 78 height 24
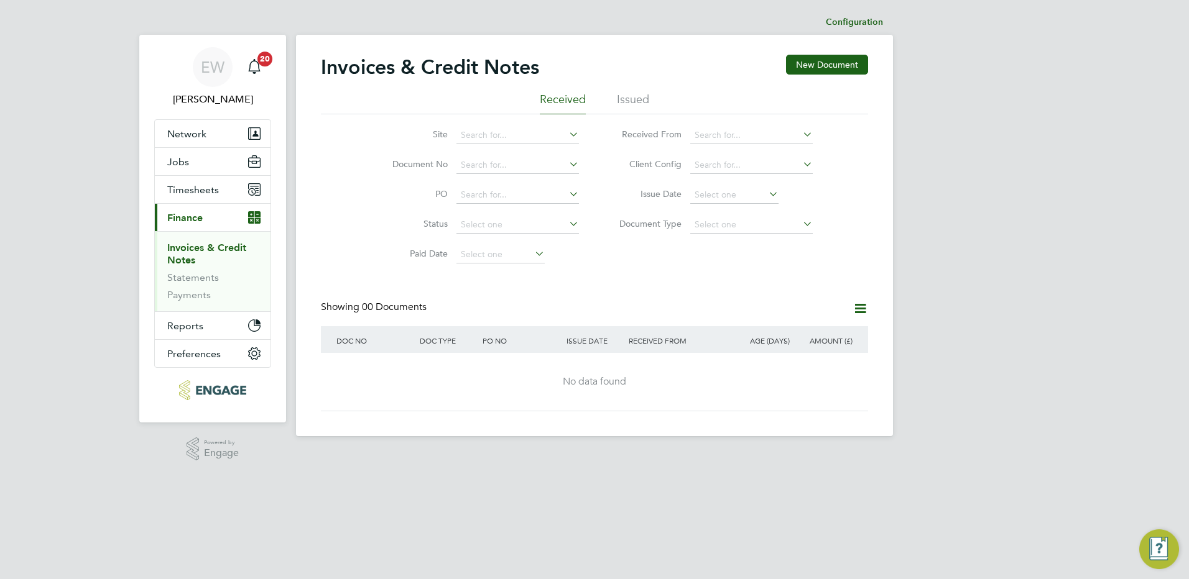
click at [631, 98] on li "Issued" at bounding box center [633, 103] width 32 height 22
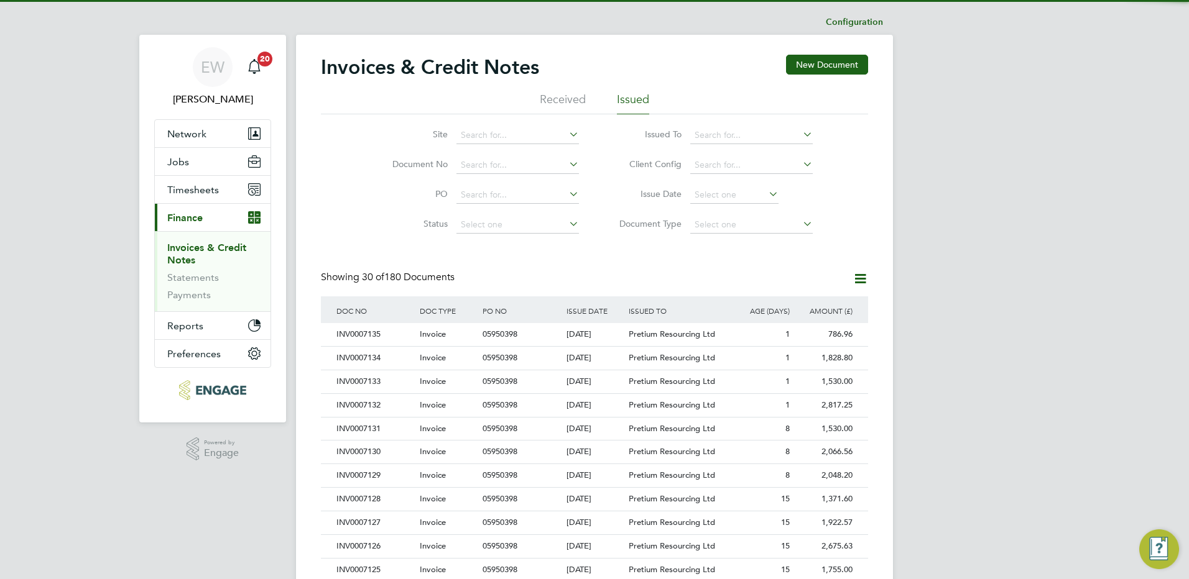
scroll to position [24, 85]
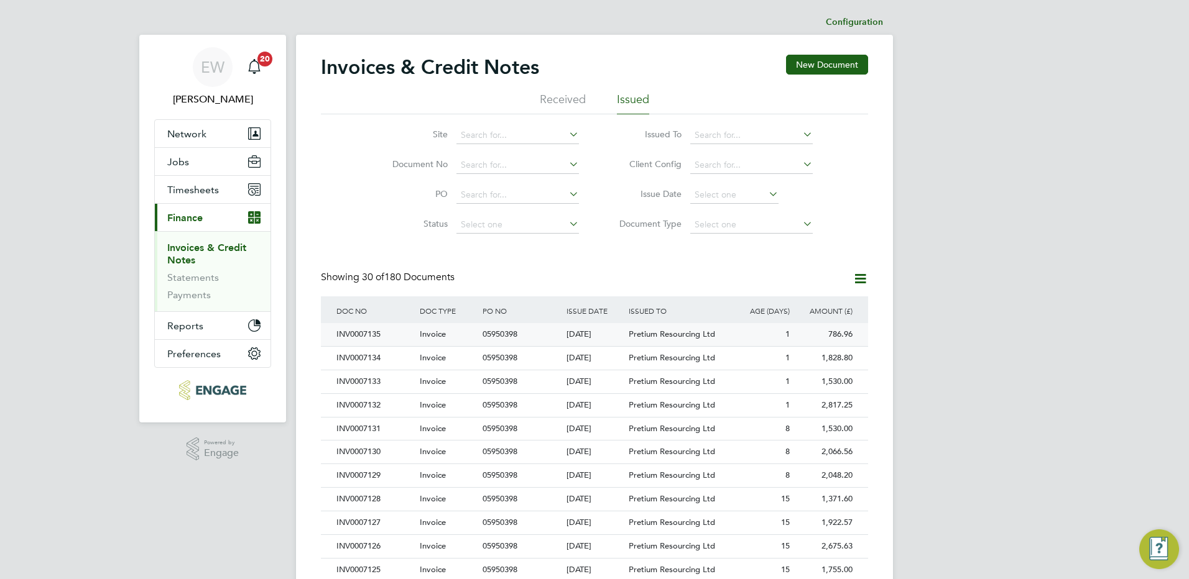
click at [837, 337] on div "786.96" at bounding box center [824, 334] width 63 height 23
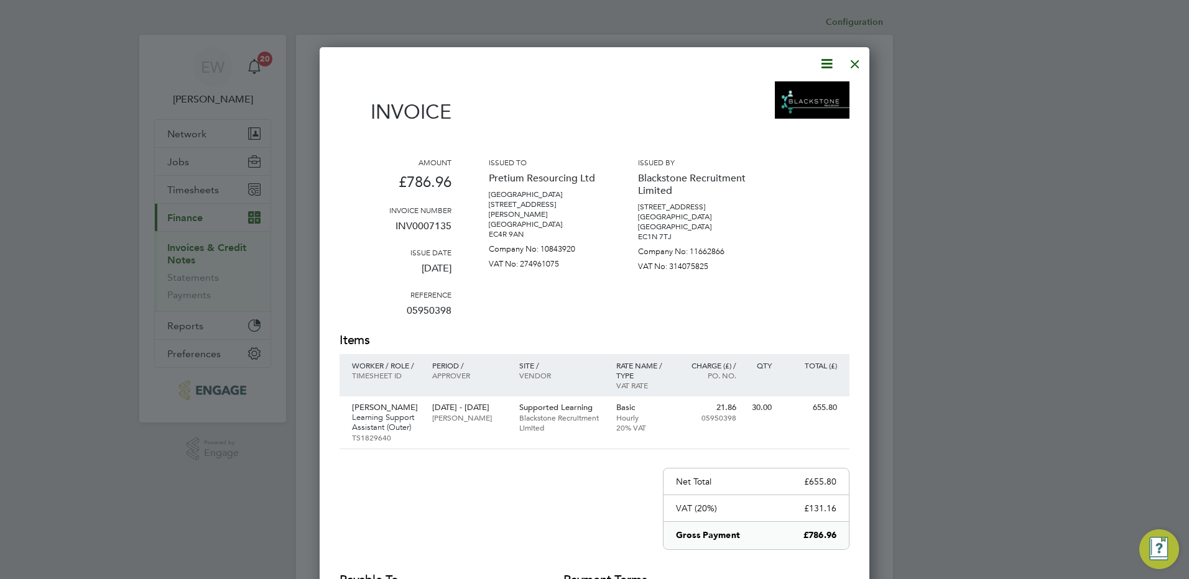
click at [828, 63] on icon at bounding box center [827, 64] width 16 height 16
click at [777, 96] on li "Download Invoice" at bounding box center [789, 93] width 86 height 17
click at [857, 60] on div at bounding box center [855, 61] width 22 height 22
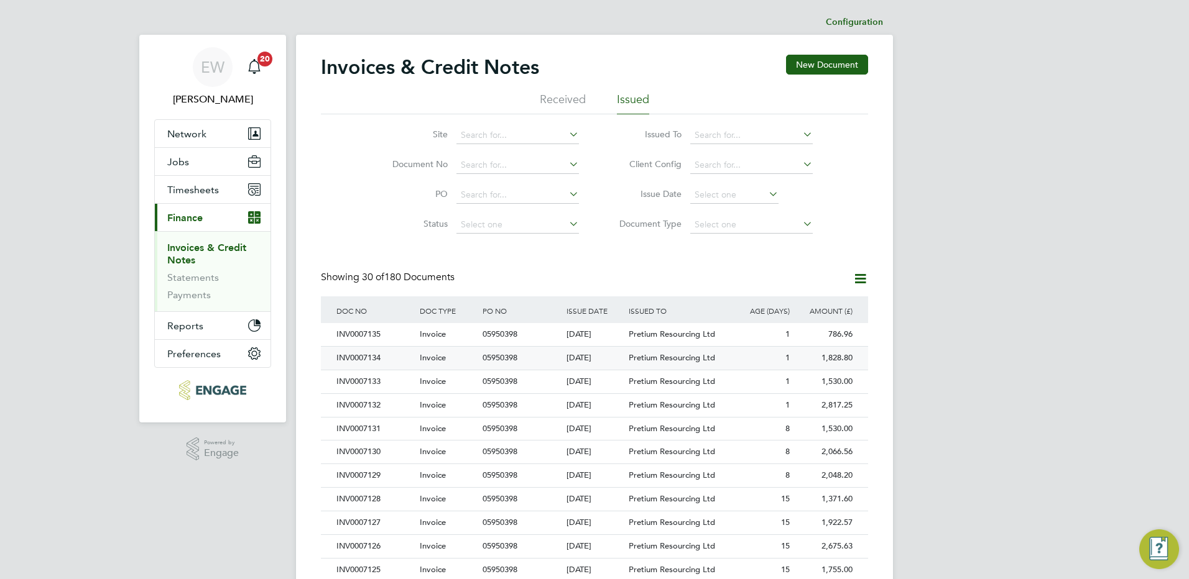
click at [849, 356] on div "1,828.80" at bounding box center [824, 358] width 63 height 23
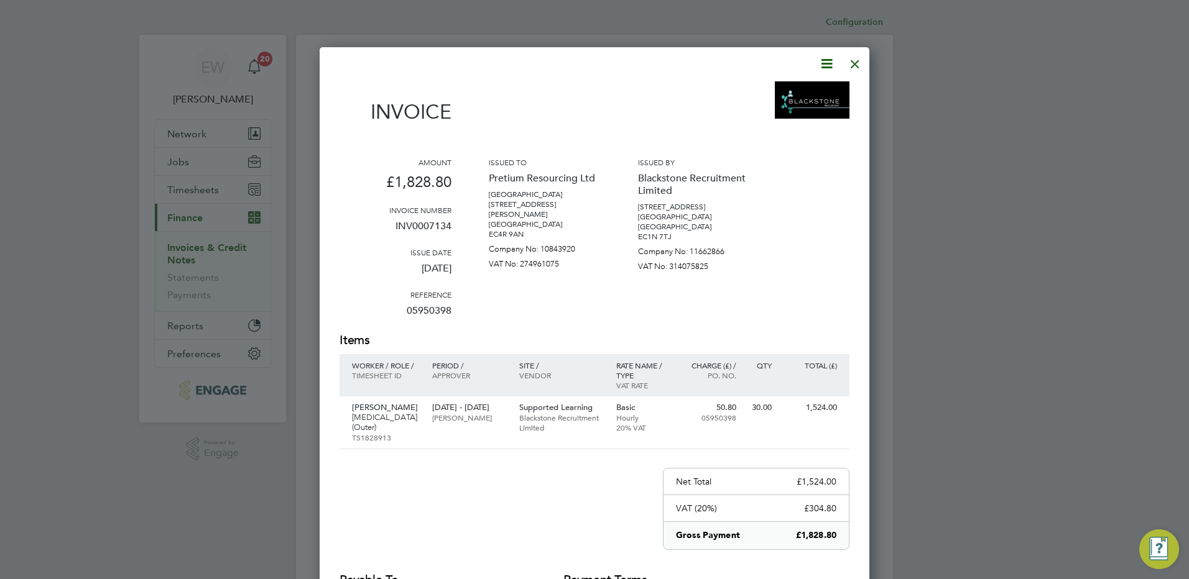
click at [823, 62] on icon at bounding box center [827, 64] width 16 height 16
click at [791, 95] on li "Download Invoice" at bounding box center [789, 93] width 86 height 17
click at [852, 63] on div at bounding box center [855, 61] width 22 height 22
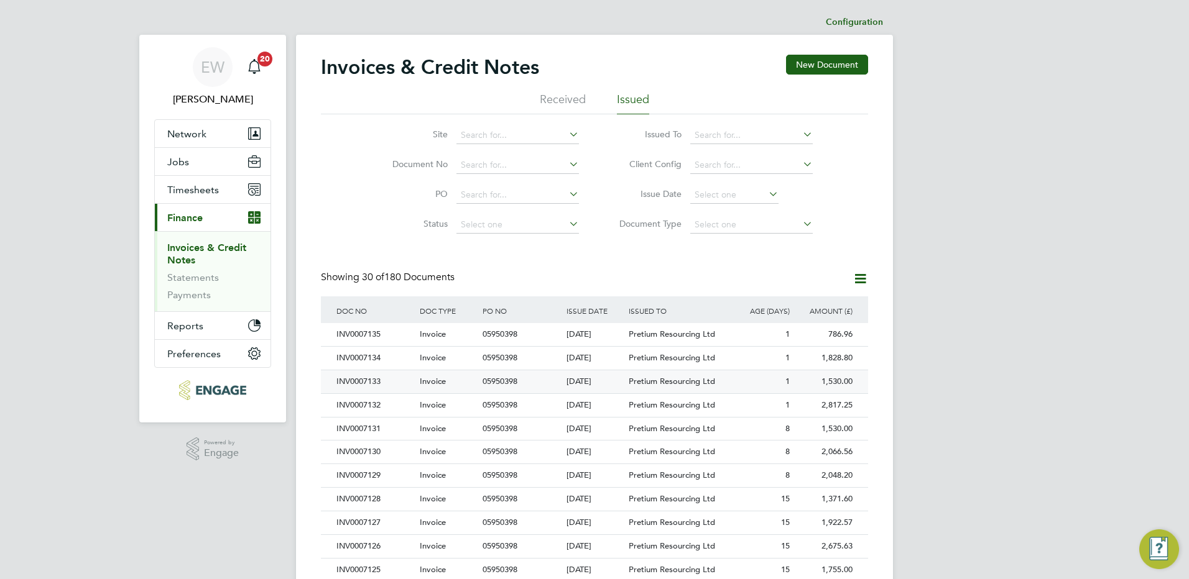
click at [839, 379] on div "1,530.00" at bounding box center [824, 382] width 63 height 23
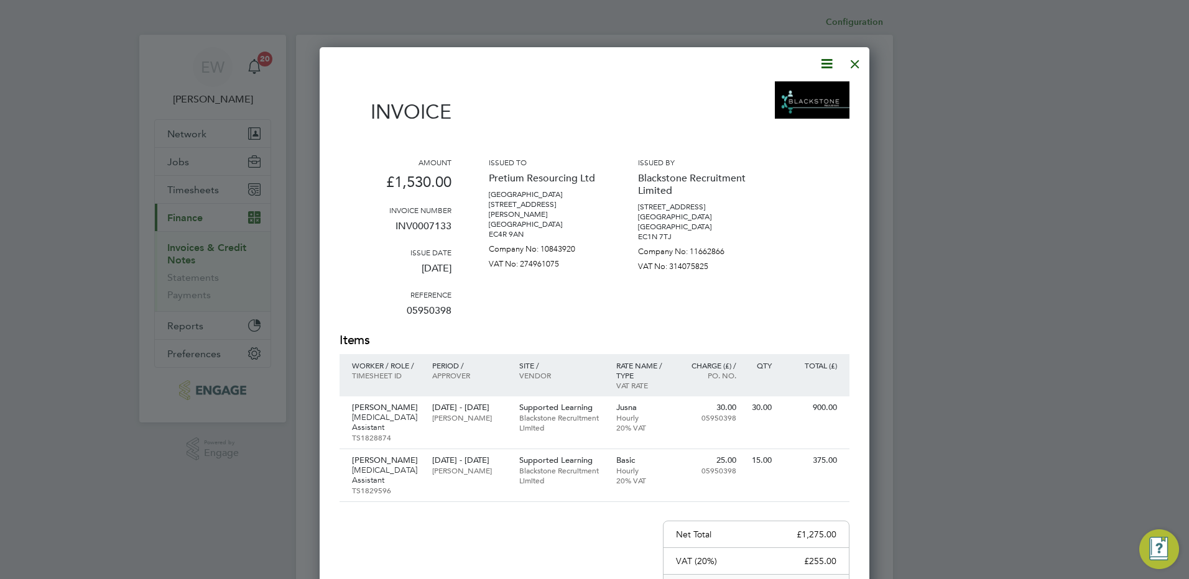
click at [836, 50] on div "Invoice Amount £1,530.00 Invoice number INV0007133 Issue date 30 Sep 2025 Refer…" at bounding box center [595, 405] width 550 height 717
click at [833, 58] on icon at bounding box center [827, 64] width 16 height 16
click at [808, 93] on li "Download Invoice" at bounding box center [789, 93] width 86 height 17
click at [853, 60] on div at bounding box center [855, 61] width 22 height 22
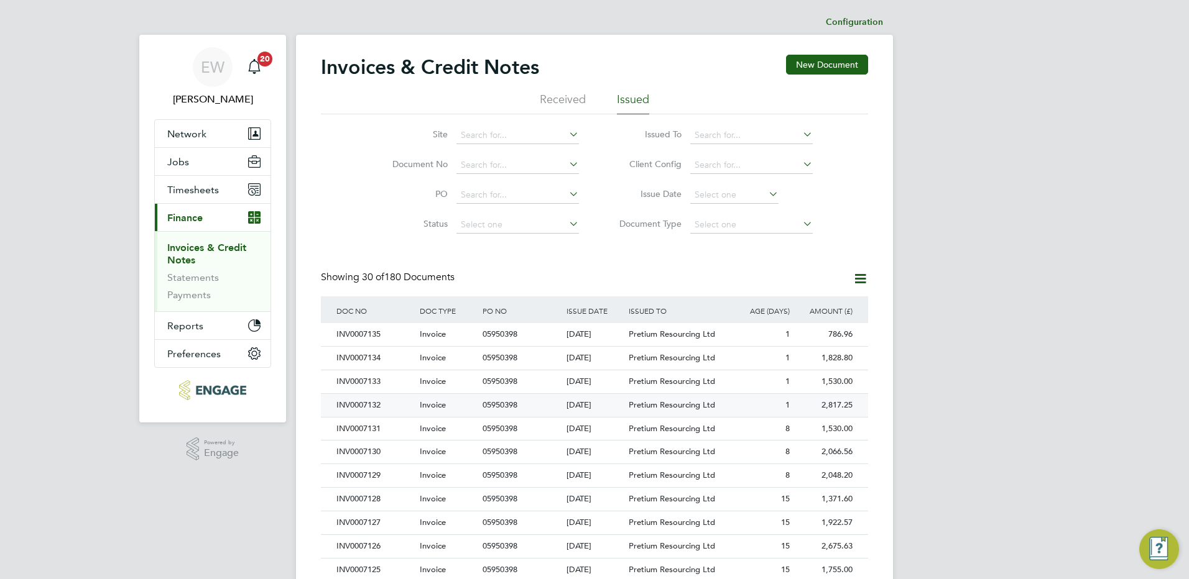
click at [840, 402] on div "2,817.25" at bounding box center [824, 405] width 63 height 23
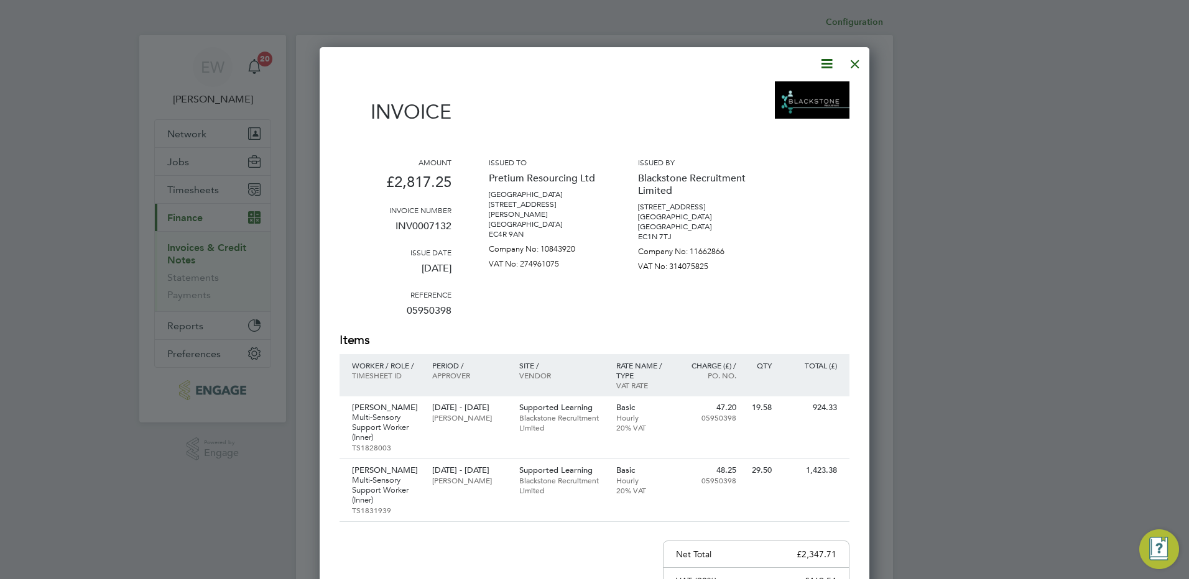
click at [823, 66] on icon at bounding box center [827, 64] width 16 height 16
click at [786, 90] on li "Download Invoice" at bounding box center [789, 93] width 86 height 17
click at [1138, 134] on div at bounding box center [594, 289] width 1189 height 579
click at [854, 63] on div at bounding box center [855, 61] width 22 height 22
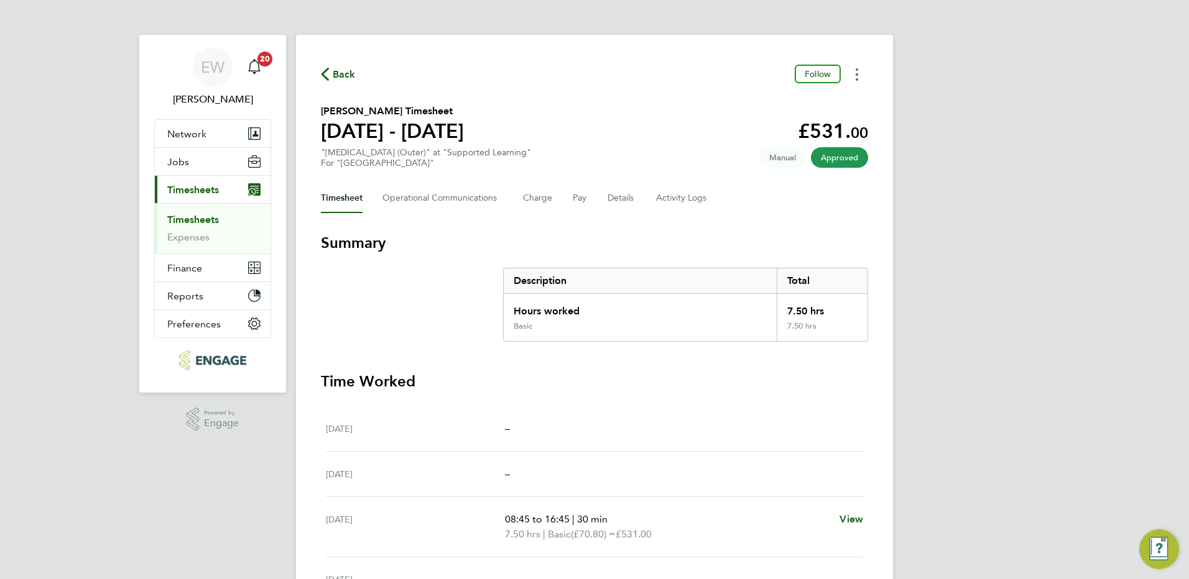
click at [854, 79] on button "Timesheets Menu" at bounding box center [857, 74] width 22 height 19
click at [811, 105] on link "Download timesheet" at bounding box center [793, 102] width 149 height 25
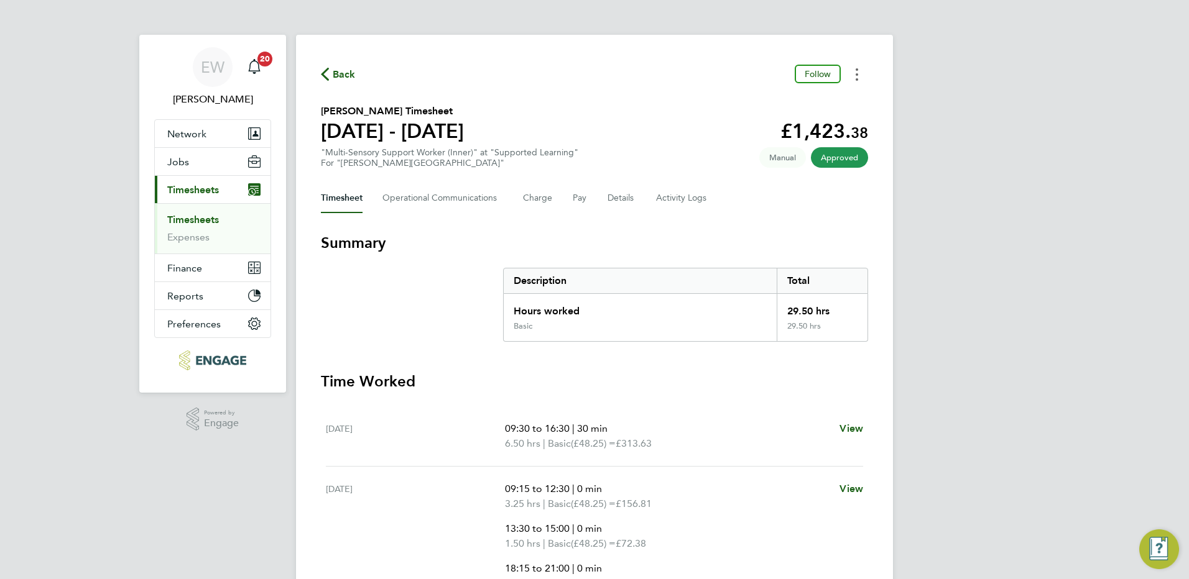
click at [854, 74] on button "Timesheets Menu" at bounding box center [857, 74] width 22 height 19
click at [782, 100] on link "Download timesheet" at bounding box center [793, 102] width 149 height 25
click at [859, 72] on button "Timesheets Menu" at bounding box center [857, 74] width 22 height 19
click at [860, 74] on button "Timesheets Menu" at bounding box center [857, 74] width 22 height 19
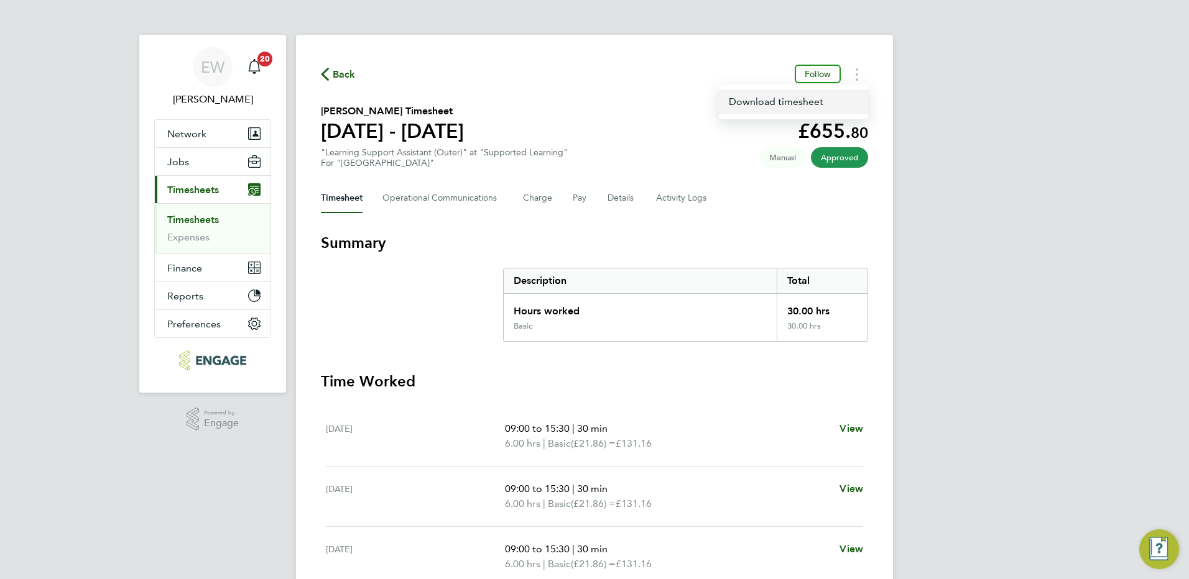
click at [825, 101] on link "Download timesheet" at bounding box center [793, 102] width 149 height 25
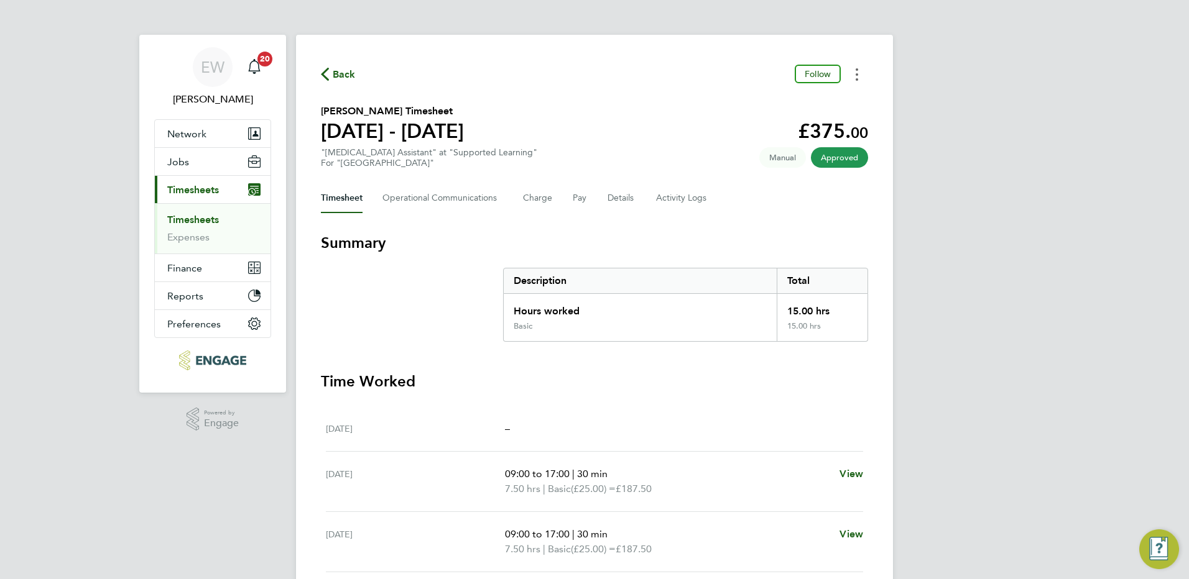
click at [858, 73] on button "Timesheets Menu" at bounding box center [857, 74] width 22 height 19
click at [794, 109] on link "Download timesheet" at bounding box center [793, 102] width 149 height 25
click at [854, 73] on button "Timesheets Menu" at bounding box center [857, 74] width 22 height 19
click at [818, 102] on link "Download timesheet" at bounding box center [793, 102] width 149 height 25
click at [856, 72] on icon "Timesheets Menu" at bounding box center [857, 74] width 2 height 12
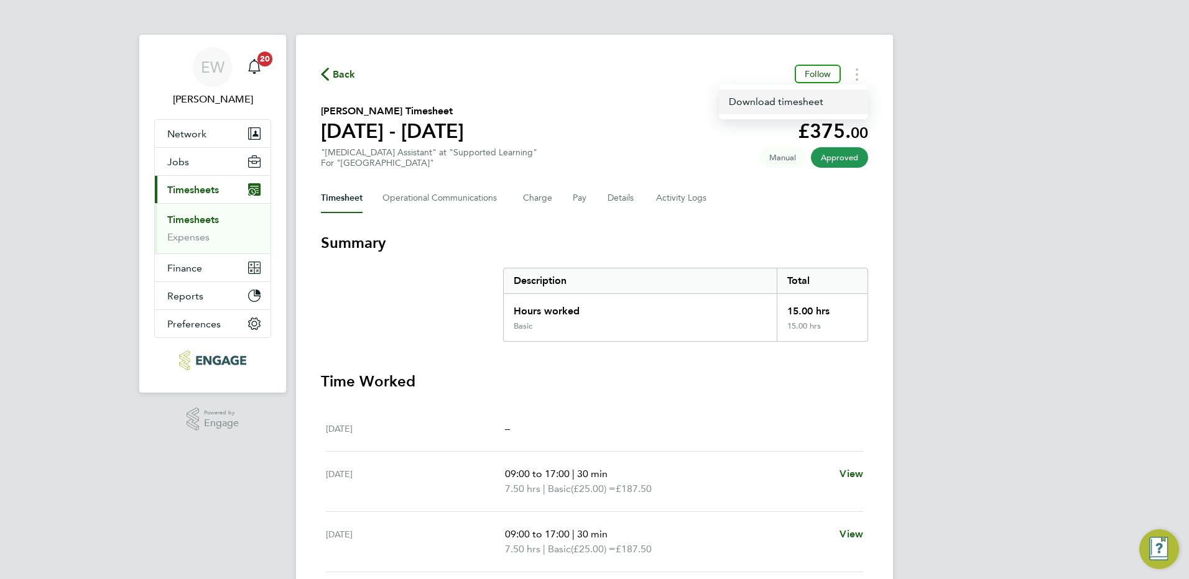
click at [784, 99] on link "Download timesheet" at bounding box center [793, 102] width 149 height 25
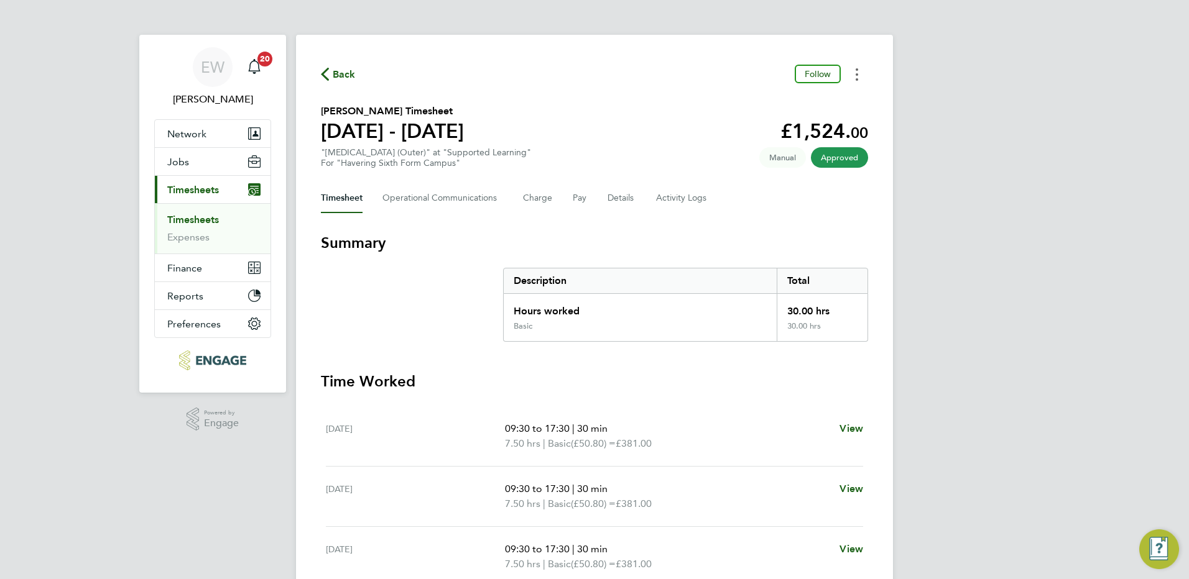
click at [857, 72] on icon "Timesheets Menu" at bounding box center [857, 74] width 2 height 12
click at [773, 100] on link "Download timesheet" at bounding box center [793, 102] width 149 height 25
click at [857, 78] on icon "Timesheets Menu" at bounding box center [857, 74] width 2 height 12
click at [814, 101] on link "Download timesheet" at bounding box center [793, 102] width 149 height 25
click at [861, 72] on button "Timesheets Menu" at bounding box center [857, 74] width 22 height 19
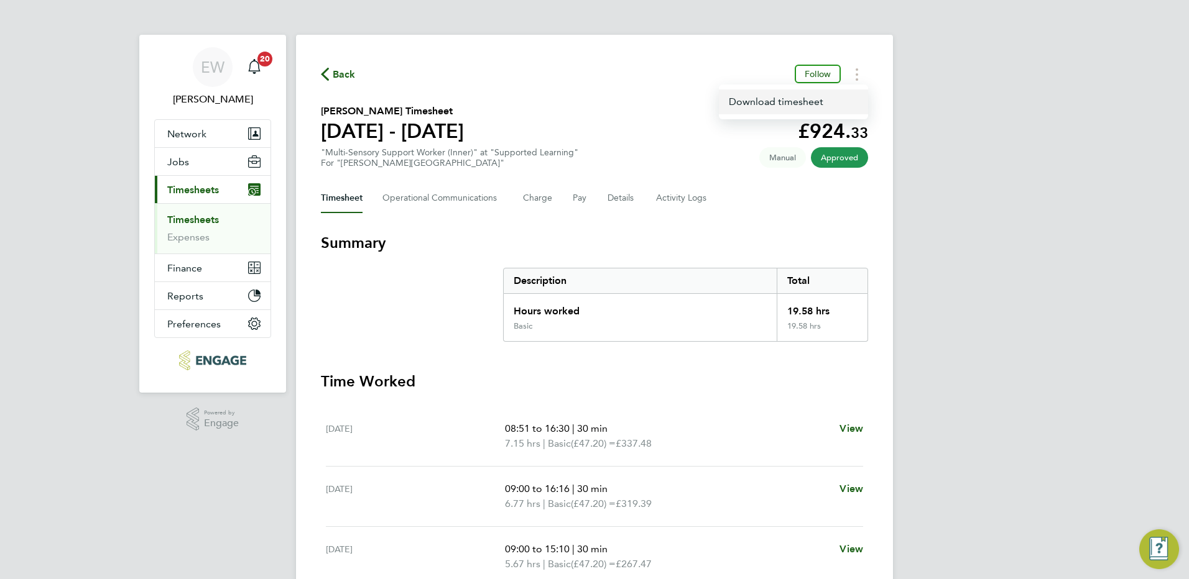
click at [798, 106] on link "Download timesheet" at bounding box center [793, 102] width 149 height 25
